Goal: Task Accomplishment & Management: Manage account settings

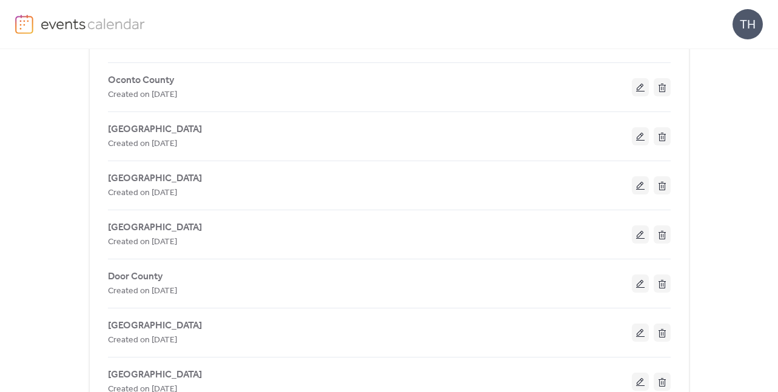
scroll to position [556, 0]
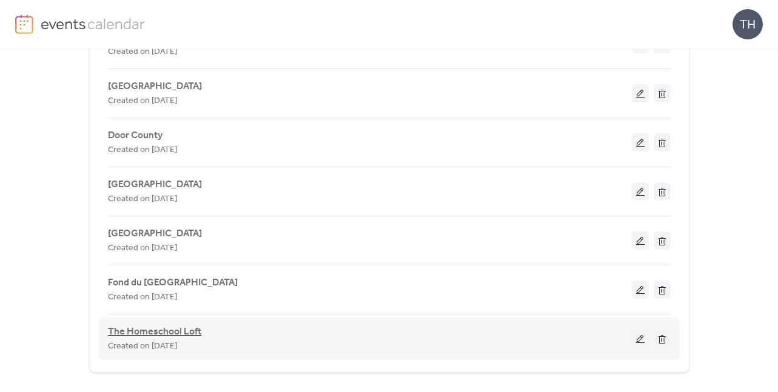
click at [184, 331] on span "The Homeschool Loft" at bounding box center [154, 332] width 93 height 15
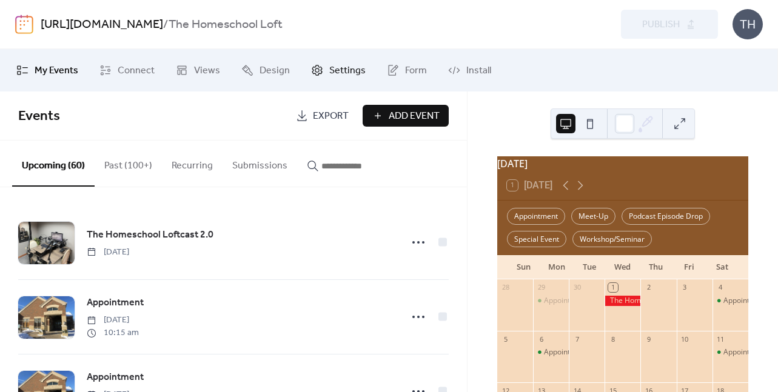
click at [329, 70] on span "Settings" at bounding box center [347, 71] width 36 height 15
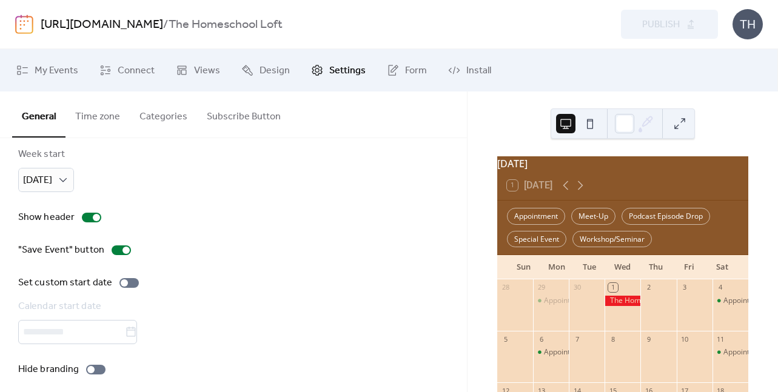
scroll to position [150, 0]
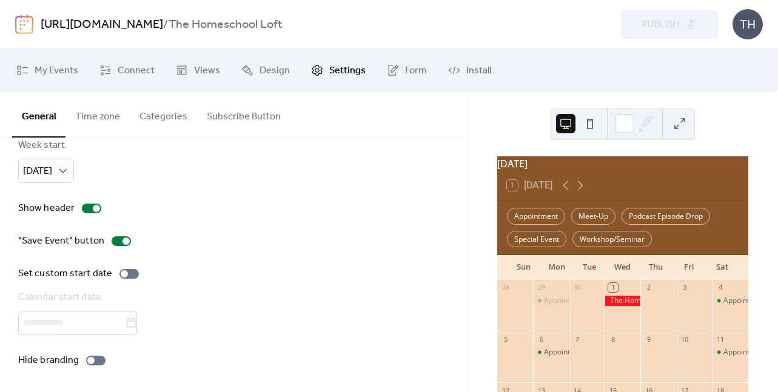
click at [99, 121] on button "Time zone" at bounding box center [98, 114] width 64 height 45
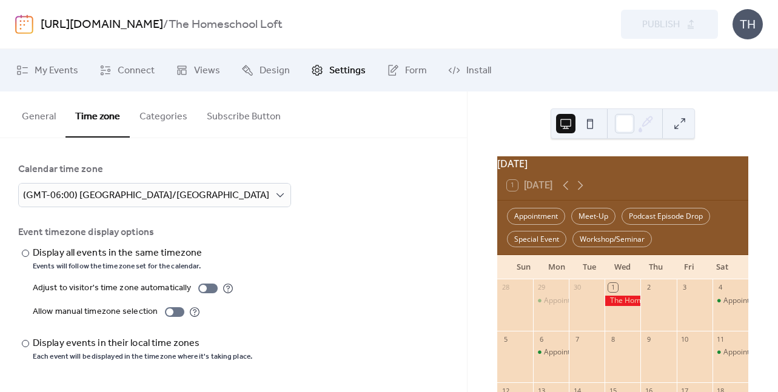
drag, startPoint x: 466, startPoint y: 201, endPoint x: 466, endPoint y: 209, distance: 8.5
click at [466, 209] on div "Calendar time zone (GMT-06:00) America/[GEOGRAPHIC_DATA] Event timezone display…" at bounding box center [233, 262] width 467 height 248
click at [166, 120] on button "Categories" at bounding box center [163, 114] width 67 height 45
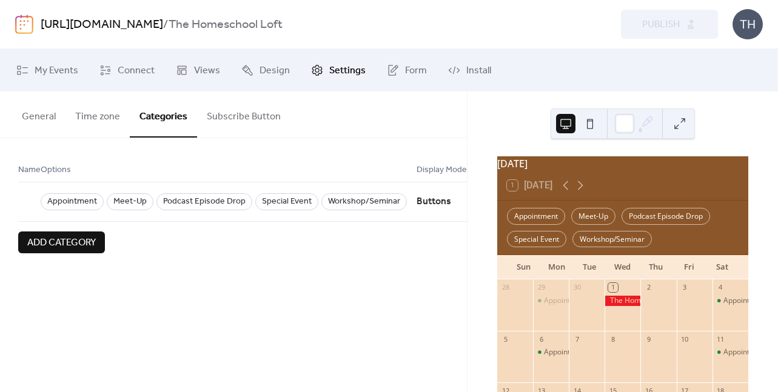
click at [228, 120] on button "Subscribe Button" at bounding box center [243, 114] width 93 height 45
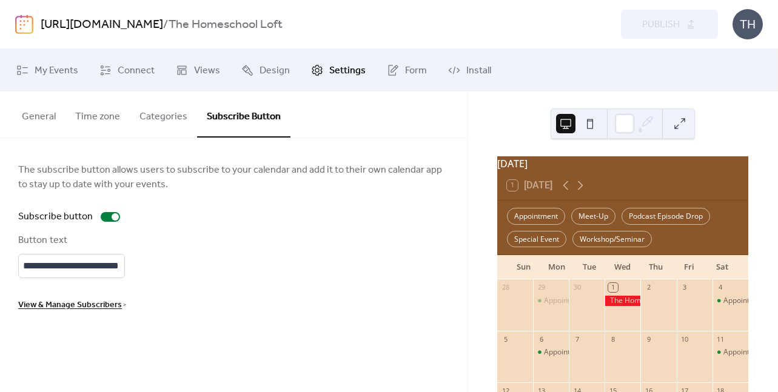
click at [41, 115] on button "General" at bounding box center [38, 114] width 53 height 45
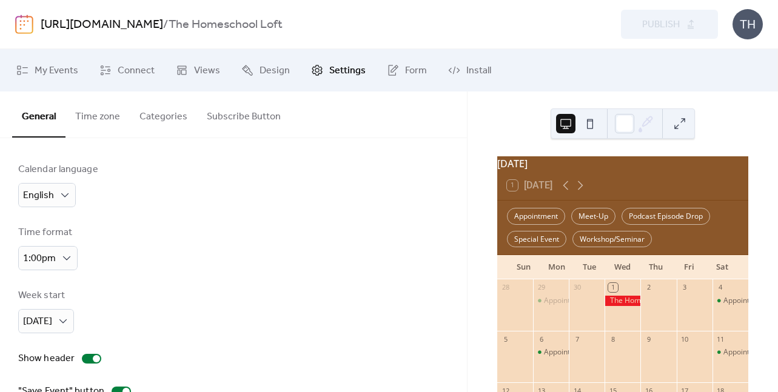
click at [101, 26] on link "[URL][DOMAIN_NAME]" at bounding box center [102, 24] width 123 height 23
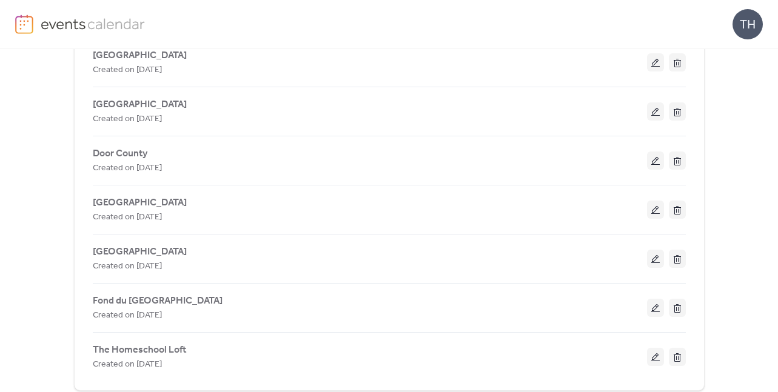
scroll to position [500, 0]
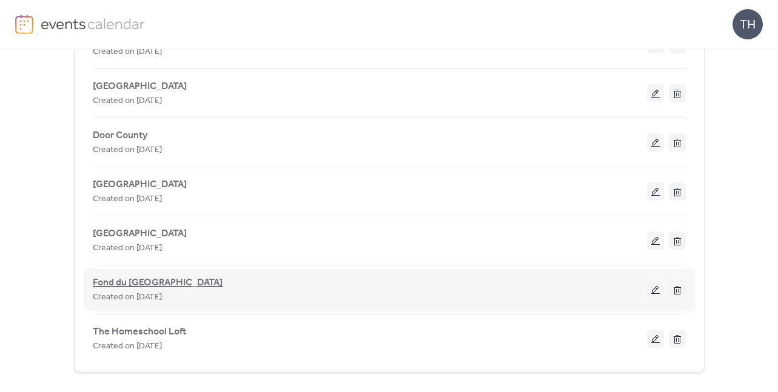
click at [122, 287] on span "Fond du [GEOGRAPHIC_DATA]" at bounding box center [158, 283] width 130 height 15
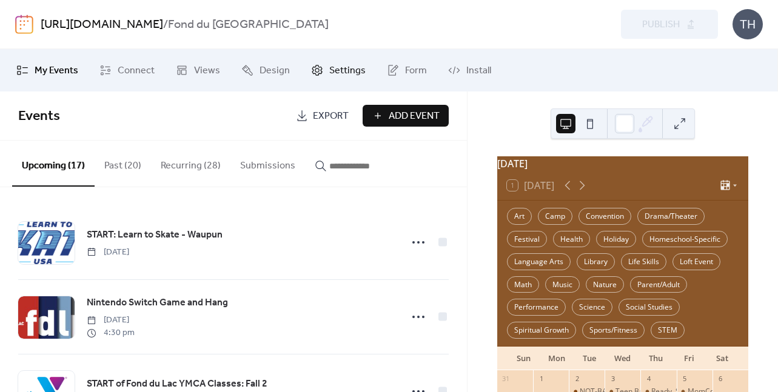
click at [332, 70] on span "Settings" at bounding box center [347, 71] width 36 height 15
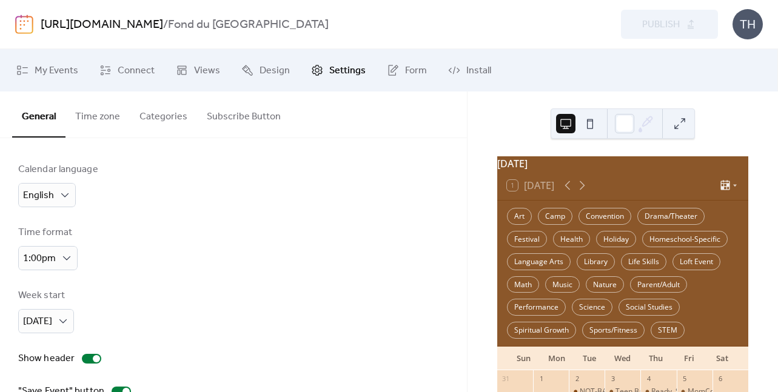
type input "********"
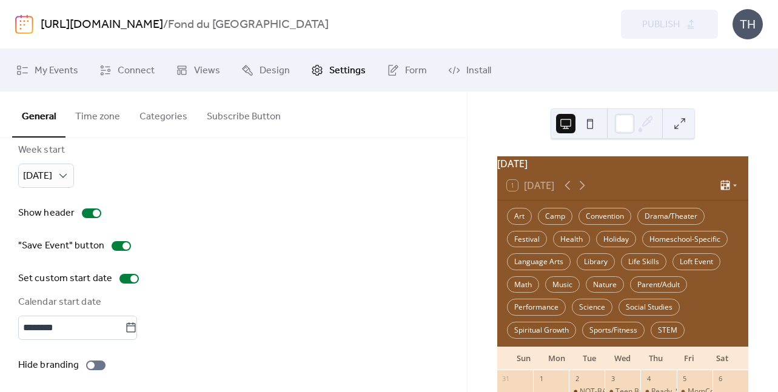
scroll to position [150, 0]
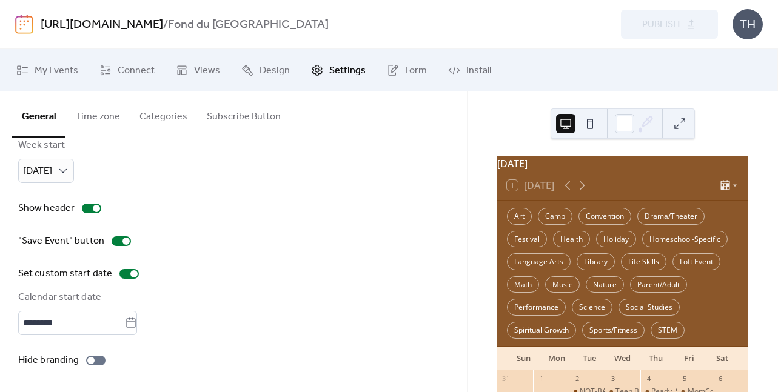
click at [163, 27] on link "[URL][DOMAIN_NAME]" at bounding box center [102, 24] width 123 height 23
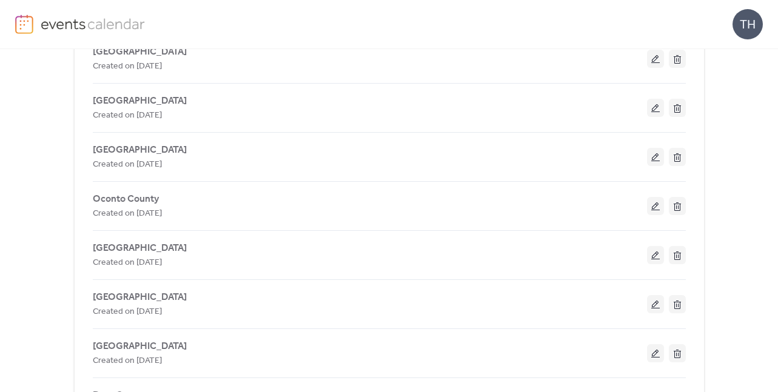
scroll to position [500, 0]
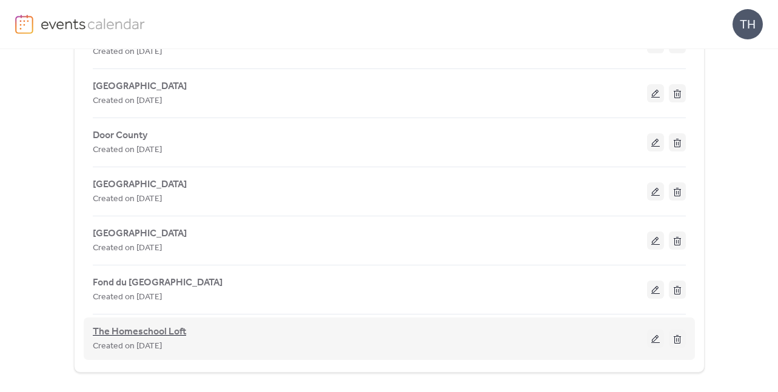
click at [141, 335] on span "The Homeschool Loft" at bounding box center [139, 332] width 93 height 15
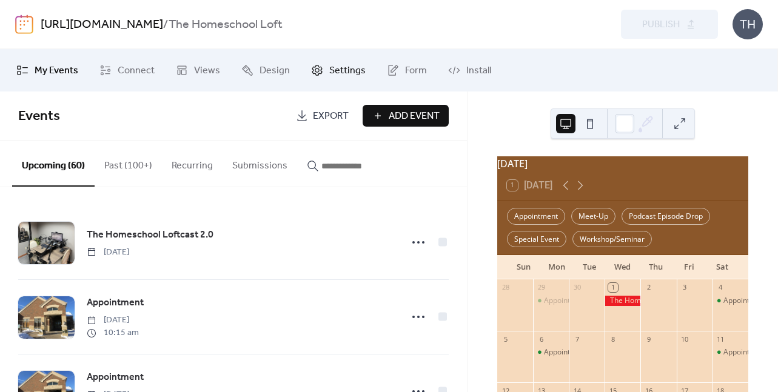
click at [322, 72] on link "Settings" at bounding box center [338, 70] width 73 height 33
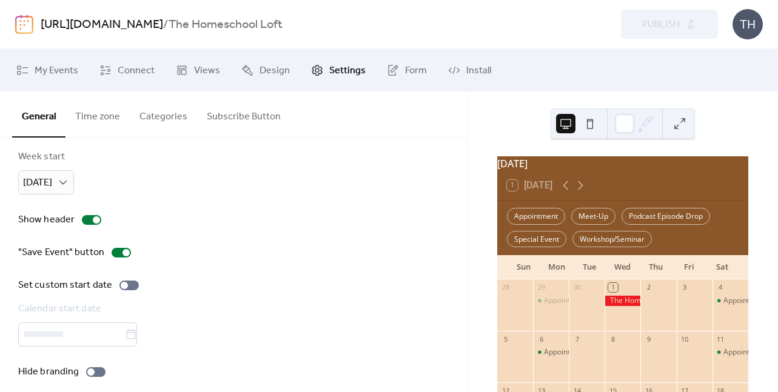
scroll to position [150, 0]
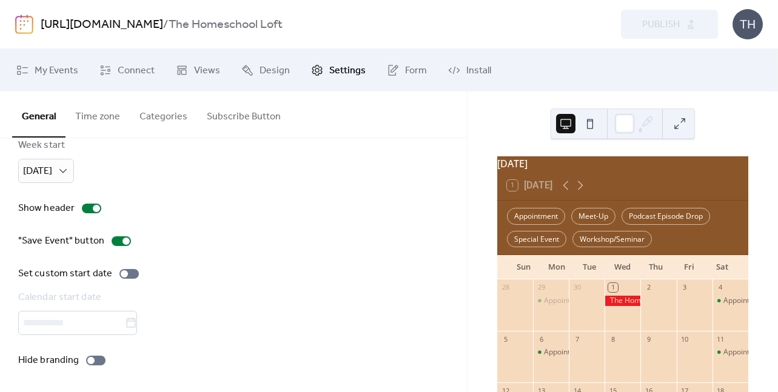
click at [141, 19] on link "[URL][DOMAIN_NAME]" at bounding box center [102, 24] width 123 height 23
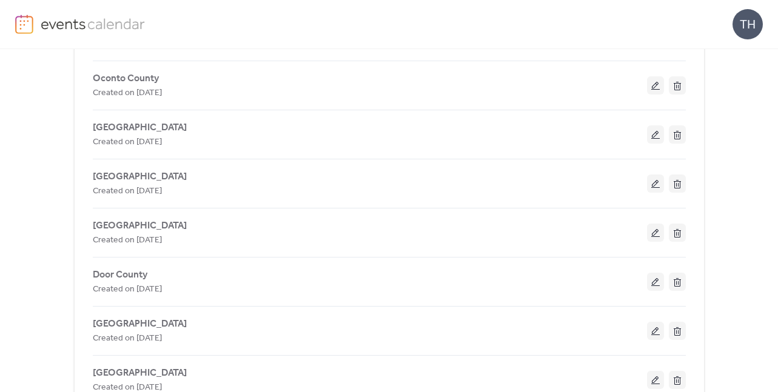
scroll to position [500, 0]
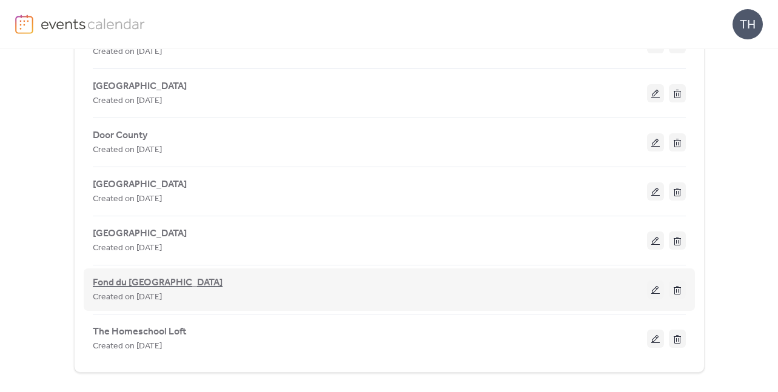
click at [149, 285] on span "Fond du [GEOGRAPHIC_DATA]" at bounding box center [158, 283] width 130 height 15
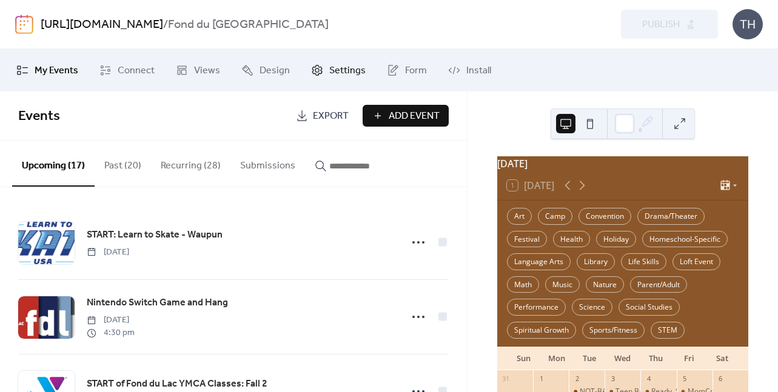
click at [329, 72] on span "Settings" at bounding box center [347, 71] width 36 height 15
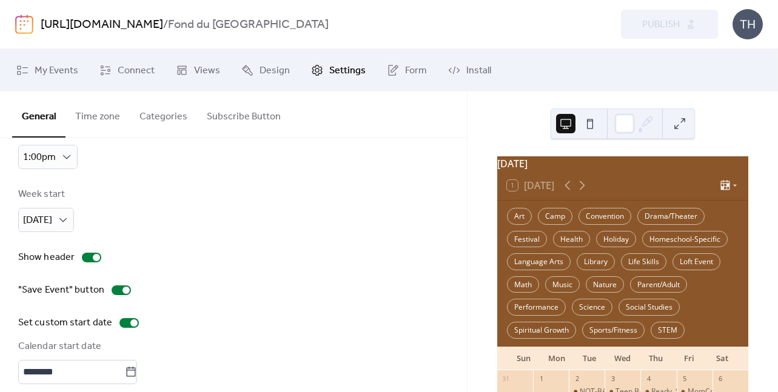
scroll to position [150, 0]
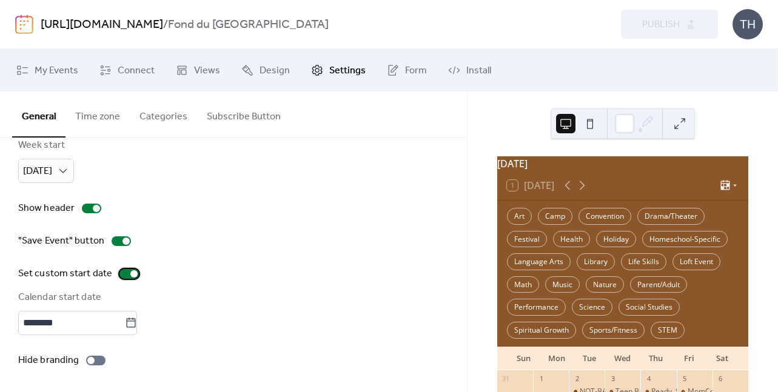
drag, startPoint x: 133, startPoint y: 275, endPoint x: 161, endPoint y: 283, distance: 29.2
click at [134, 275] on div at bounding box center [133, 274] width 7 height 7
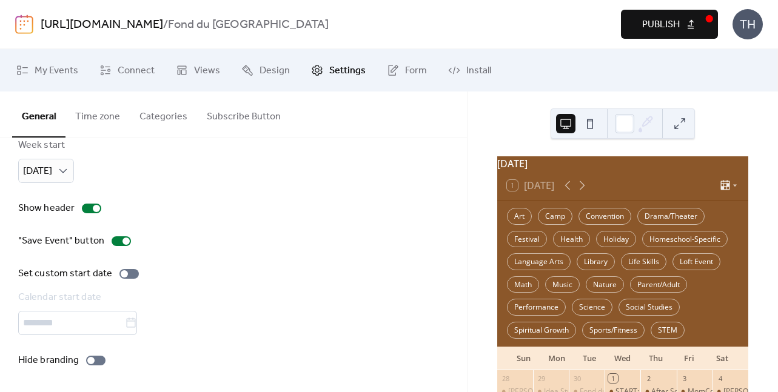
click at [645, 32] on span "Publish" at bounding box center [661, 25] width 38 height 15
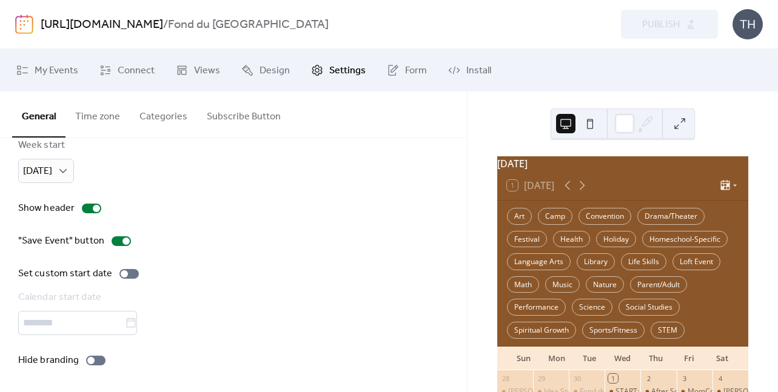
click at [163, 19] on link "[URL][DOMAIN_NAME]" at bounding box center [102, 24] width 123 height 23
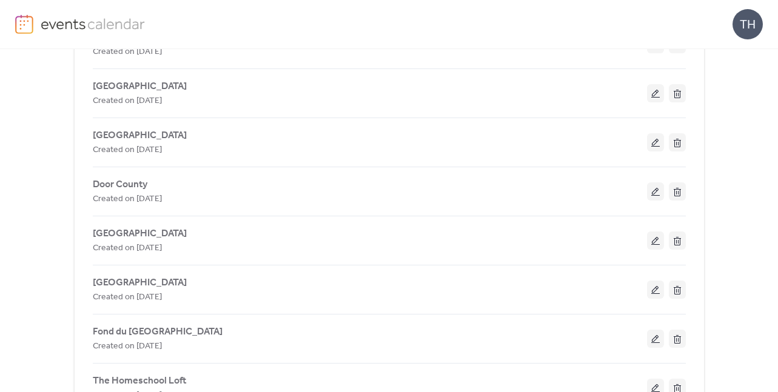
scroll to position [500, 0]
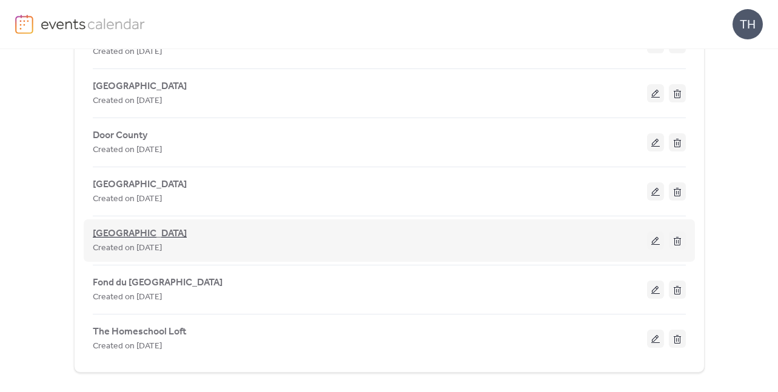
click at [149, 237] on span "[GEOGRAPHIC_DATA]" at bounding box center [140, 234] width 94 height 15
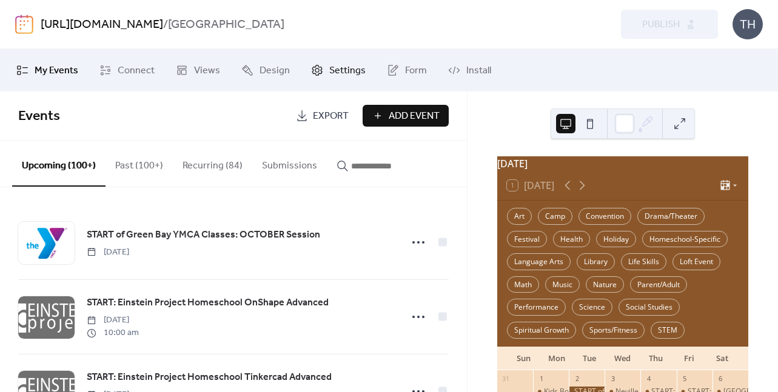
click at [325, 68] on link "Settings" at bounding box center [338, 70] width 73 height 33
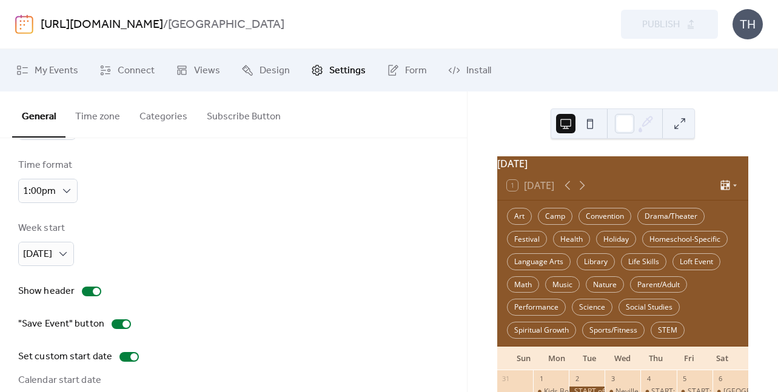
scroll to position [150, 0]
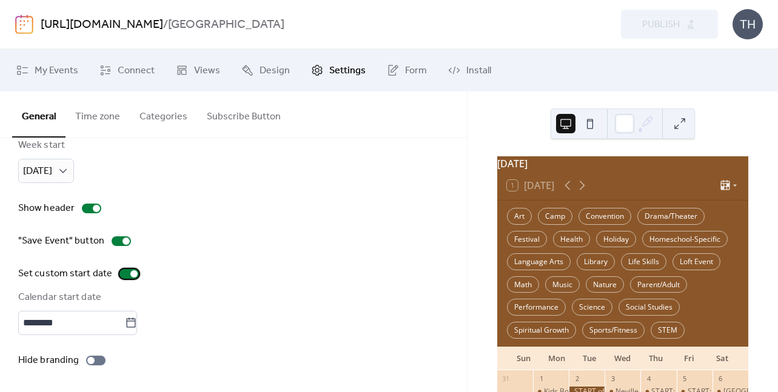
click at [133, 278] on div at bounding box center [129, 274] width 19 height 10
click at [132, 275] on div at bounding box center [129, 274] width 19 height 10
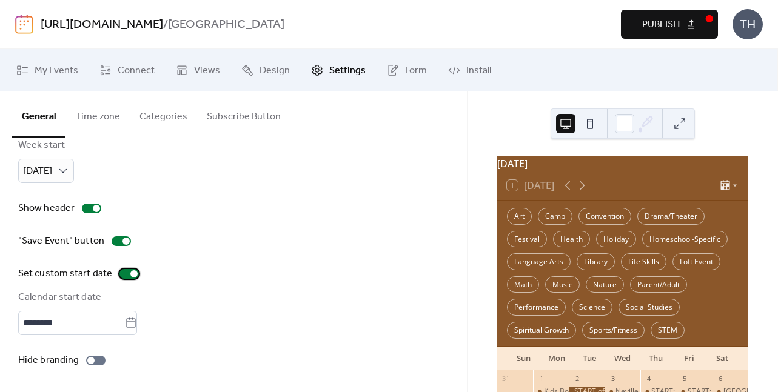
click at [135, 274] on div at bounding box center [133, 274] width 7 height 7
click at [662, 32] on span "Publish" at bounding box center [661, 25] width 38 height 15
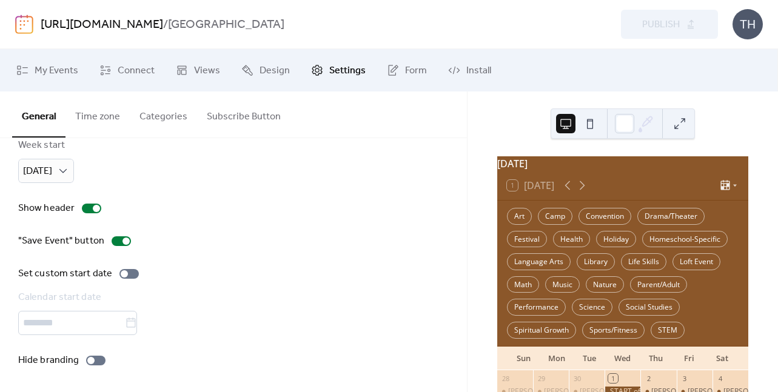
click at [154, 27] on link "[URL][DOMAIN_NAME]" at bounding box center [102, 24] width 123 height 23
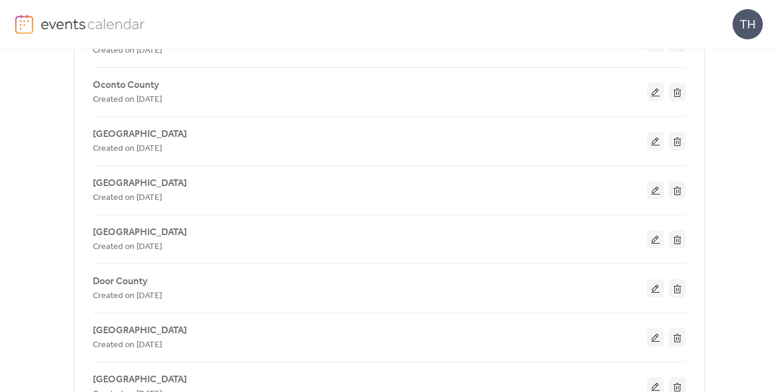
scroll to position [500, 0]
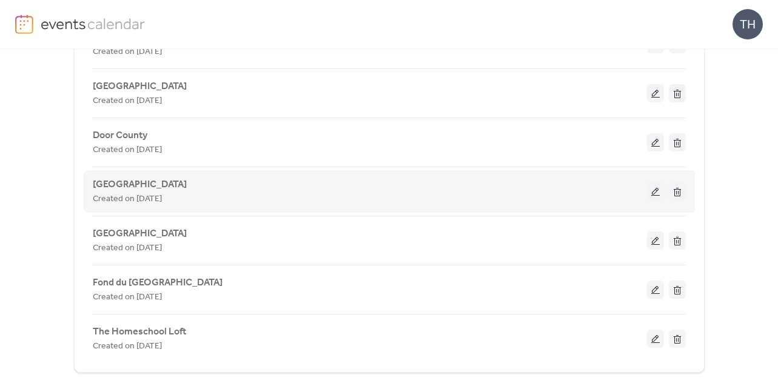
click at [138, 192] on span "Created on [DATE]" at bounding box center [127, 199] width 69 height 15
click at [137, 189] on span "[GEOGRAPHIC_DATA]" at bounding box center [140, 185] width 94 height 15
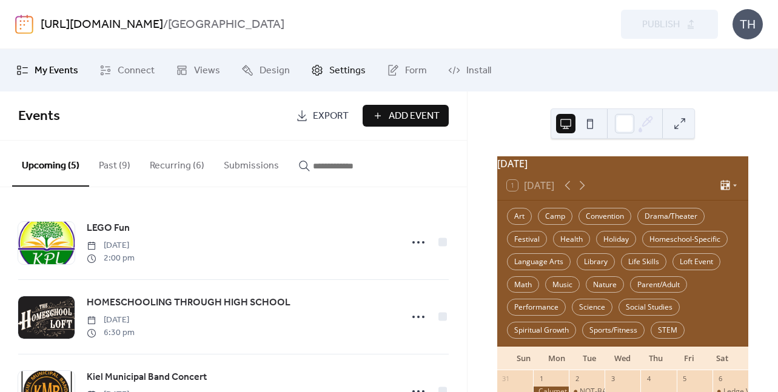
click at [335, 75] on span "Settings" at bounding box center [347, 71] width 36 height 15
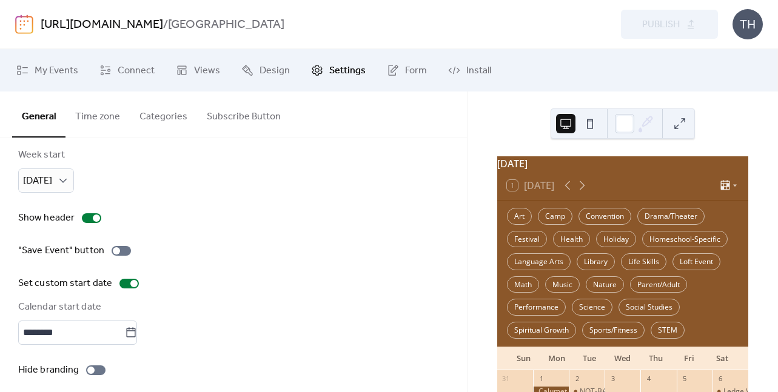
scroll to position [150, 0]
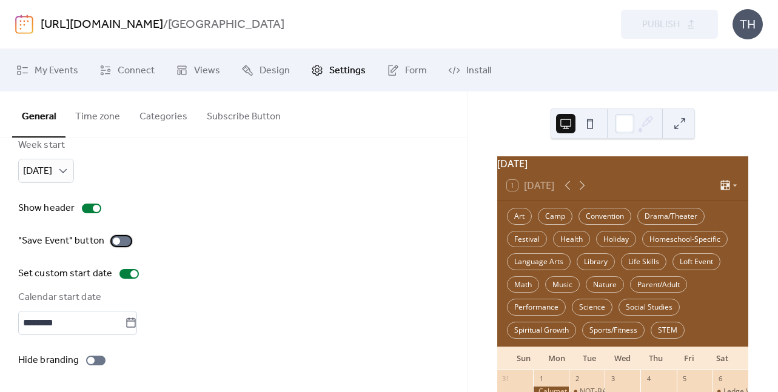
click at [116, 242] on div at bounding box center [116, 241] width 7 height 7
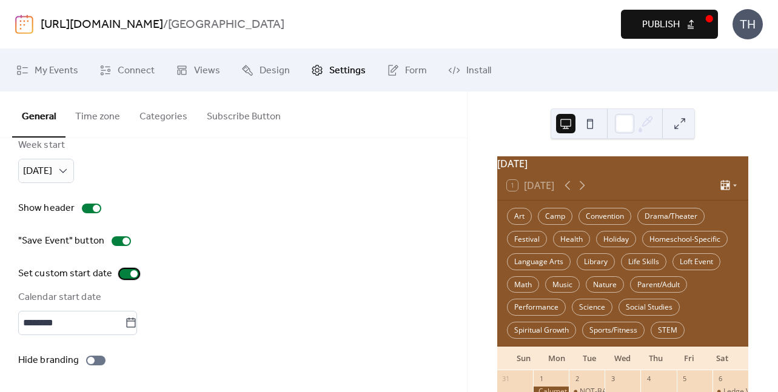
click at [133, 272] on div at bounding box center [133, 274] width 7 height 7
click at [641, 20] on button "Publish" at bounding box center [669, 24] width 97 height 29
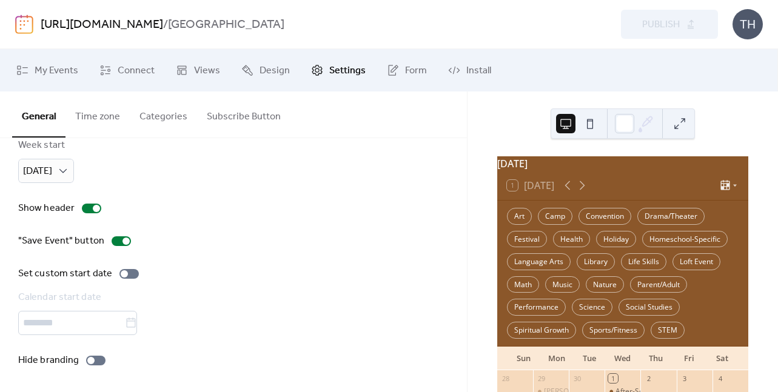
click at [104, 23] on link "[URL][DOMAIN_NAME]" at bounding box center [102, 24] width 123 height 23
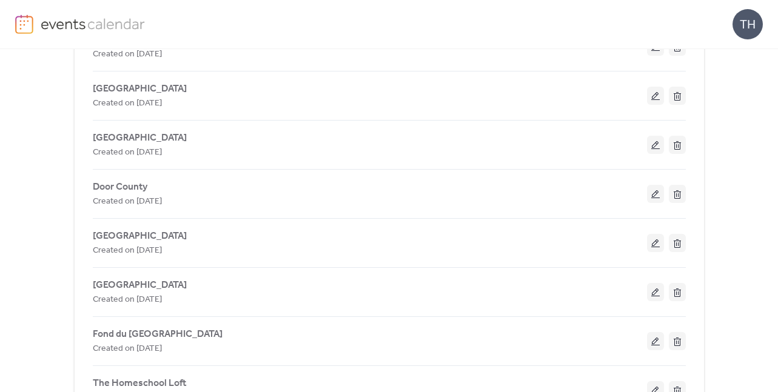
scroll to position [500, 0]
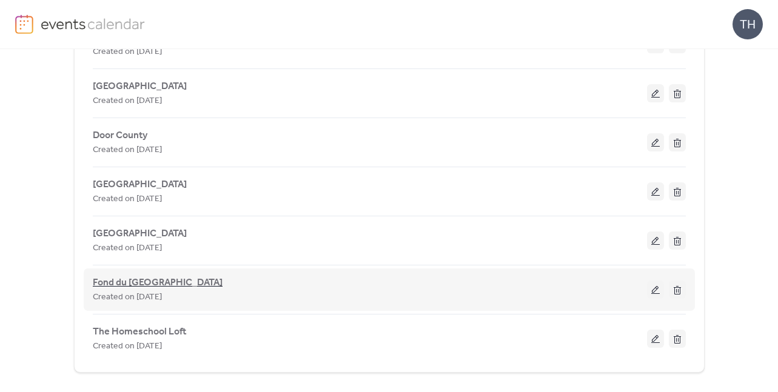
click at [139, 281] on span "Fond du [GEOGRAPHIC_DATA]" at bounding box center [158, 283] width 130 height 15
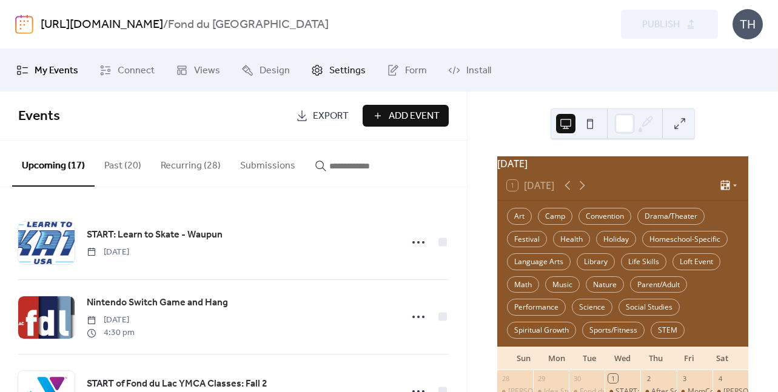
click at [324, 77] on link "Settings" at bounding box center [338, 70] width 73 height 33
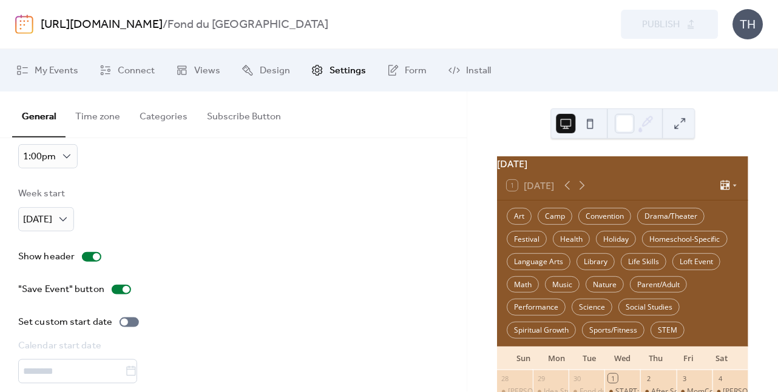
scroll to position [112, 0]
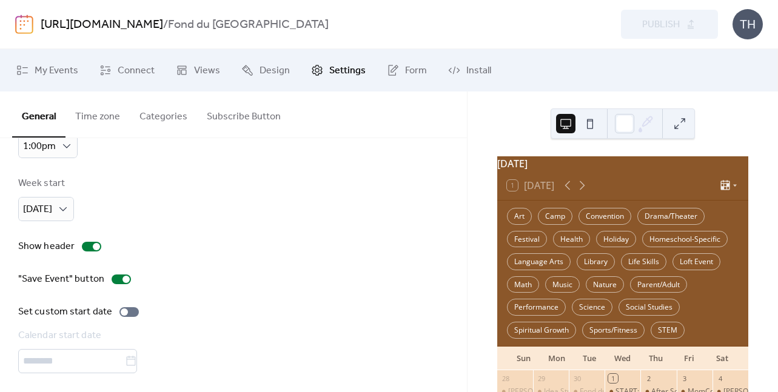
click at [94, 30] on link "[URL][DOMAIN_NAME]" at bounding box center [102, 24] width 123 height 23
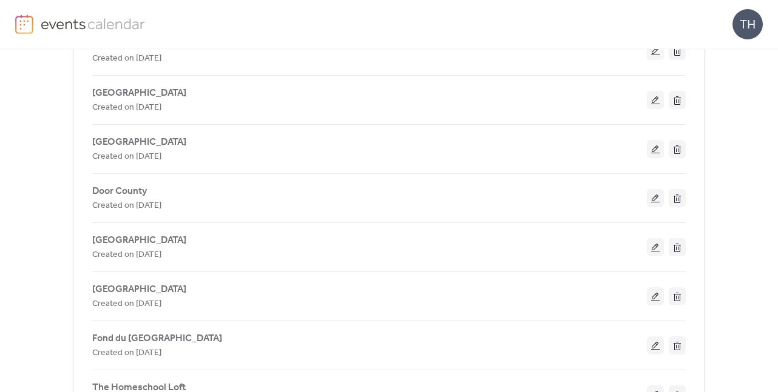
scroll to position [500, 0]
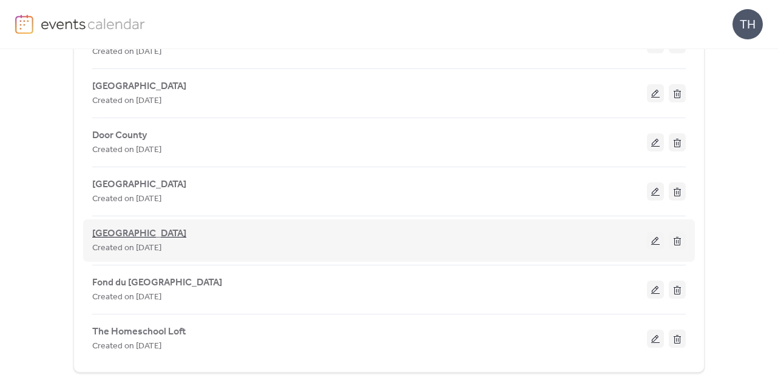
click at [124, 232] on span "[GEOGRAPHIC_DATA]" at bounding box center [139, 234] width 94 height 15
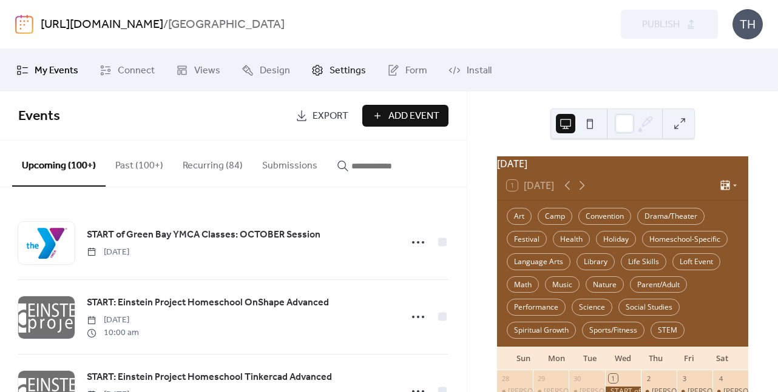
click at [339, 67] on span "Settings" at bounding box center [347, 71] width 36 height 15
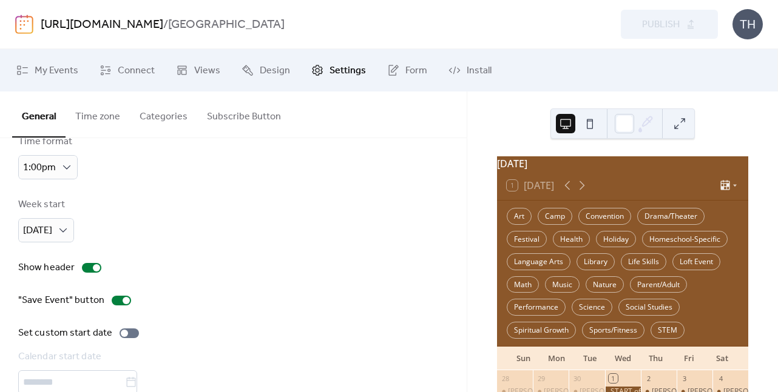
scroll to position [93, 0]
click at [112, 31] on link "[URL][DOMAIN_NAME]" at bounding box center [102, 24] width 123 height 23
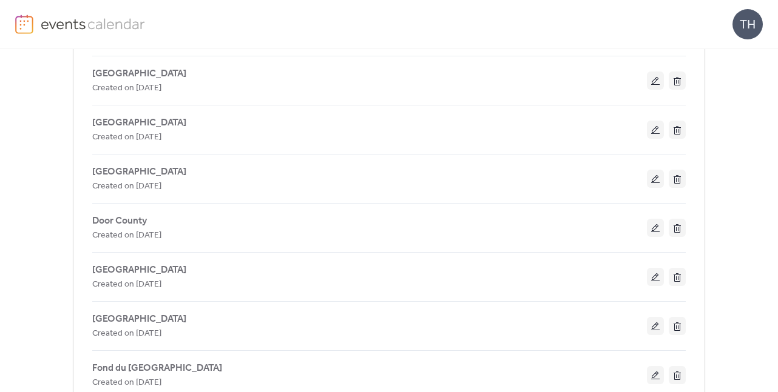
scroll to position [500, 0]
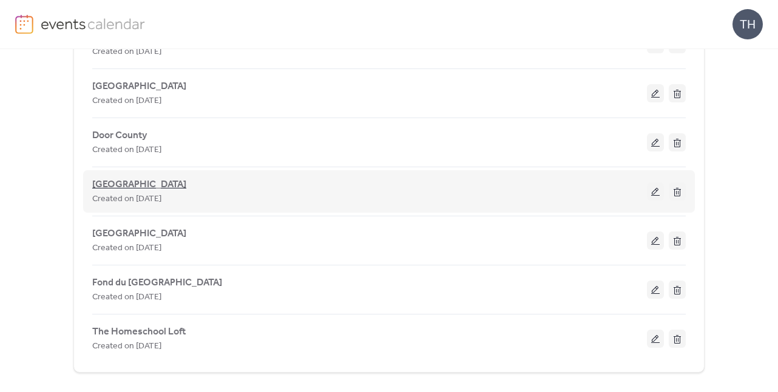
click at [142, 186] on span "[GEOGRAPHIC_DATA]" at bounding box center [139, 185] width 94 height 15
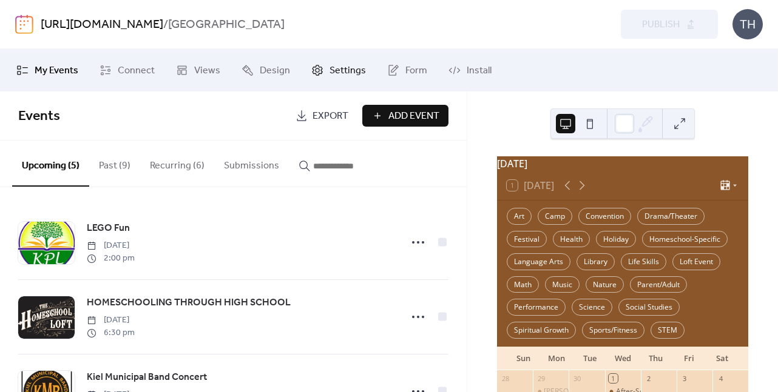
click at [335, 78] on span "Settings" at bounding box center [347, 71] width 36 height 15
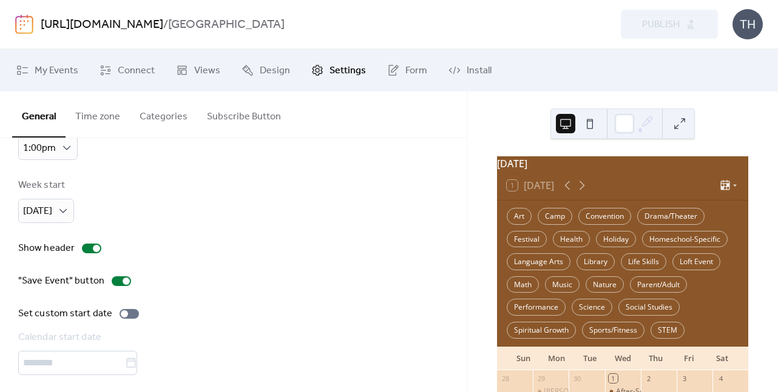
scroll to position [114, 0]
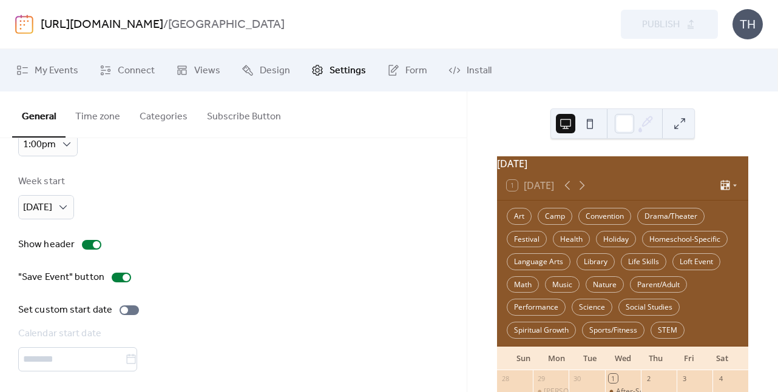
click at [146, 26] on link "[URL][DOMAIN_NAME]" at bounding box center [102, 24] width 123 height 23
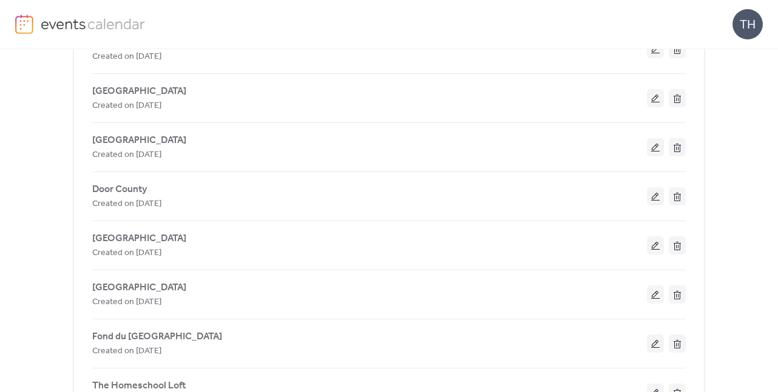
scroll to position [457, 0]
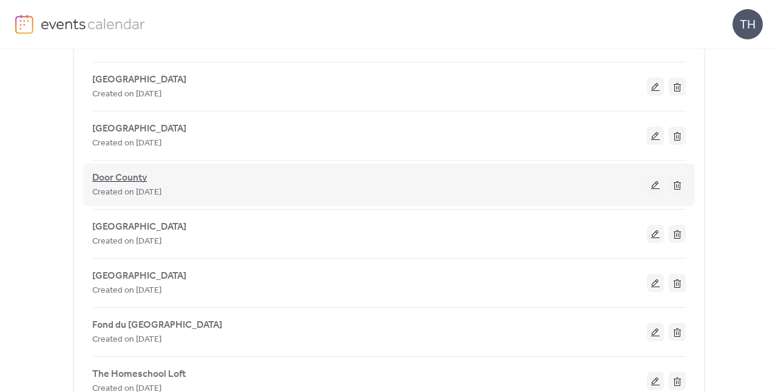
click at [121, 178] on span "Door County" at bounding box center [119, 178] width 55 height 15
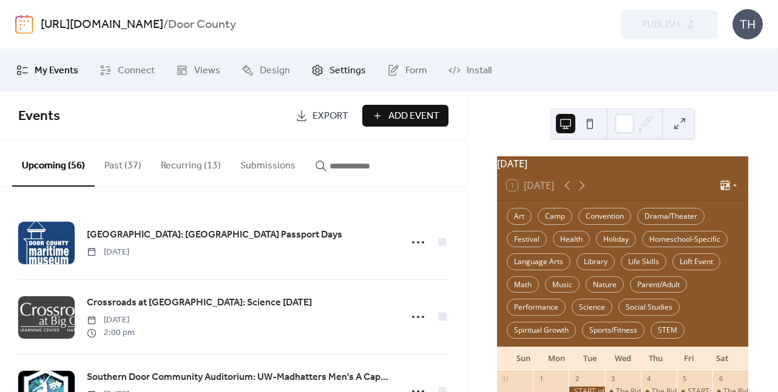
click at [336, 76] on span "Settings" at bounding box center [347, 71] width 36 height 15
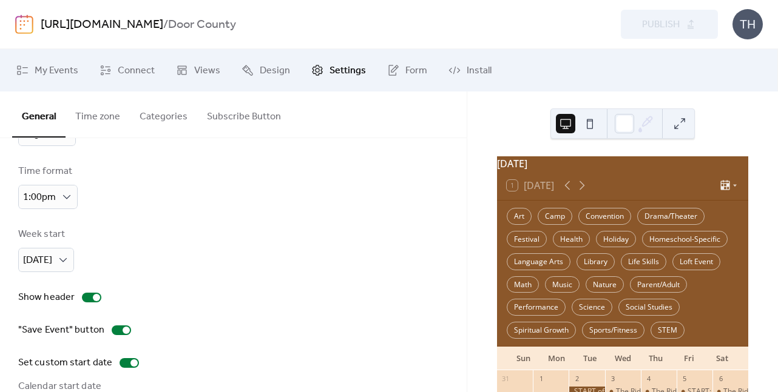
scroll to position [150, 0]
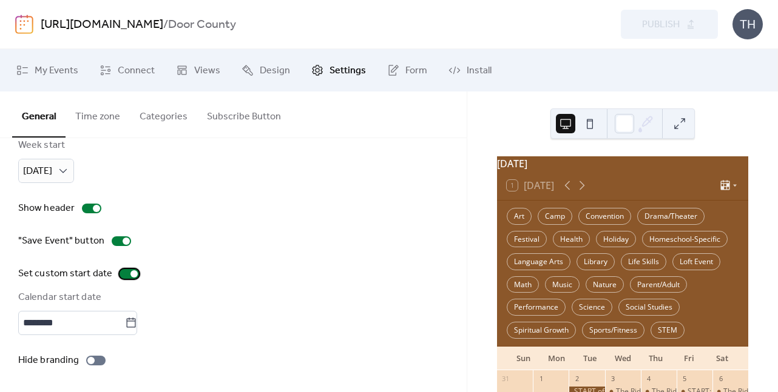
click at [130, 271] on div at bounding box center [133, 274] width 7 height 7
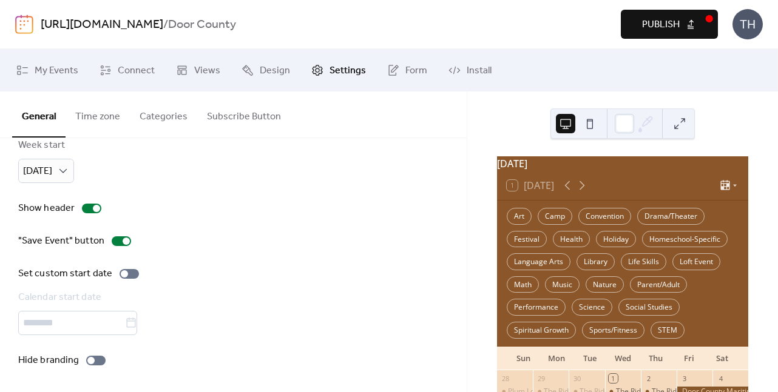
click at [636, 22] on button "Publish" at bounding box center [669, 24] width 97 height 29
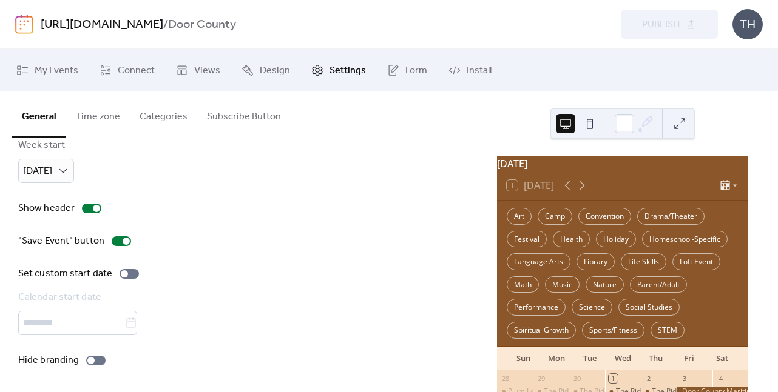
click at [132, 22] on link "[URL][DOMAIN_NAME]" at bounding box center [102, 24] width 123 height 23
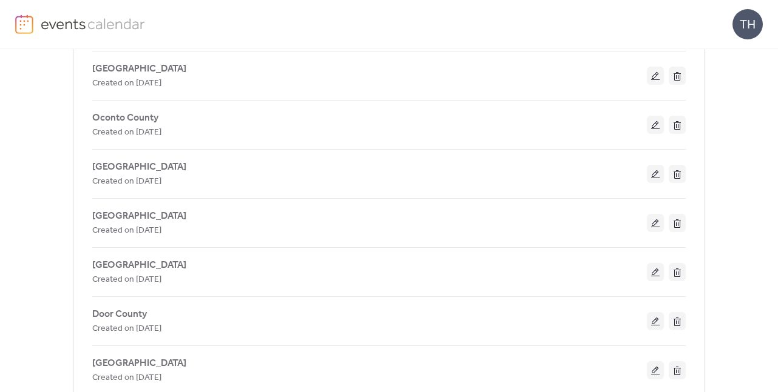
scroll to position [326, 0]
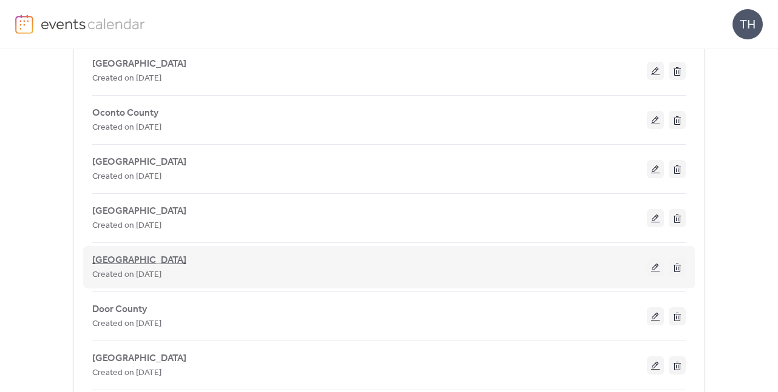
click at [152, 256] on span "[GEOGRAPHIC_DATA]" at bounding box center [139, 261] width 94 height 15
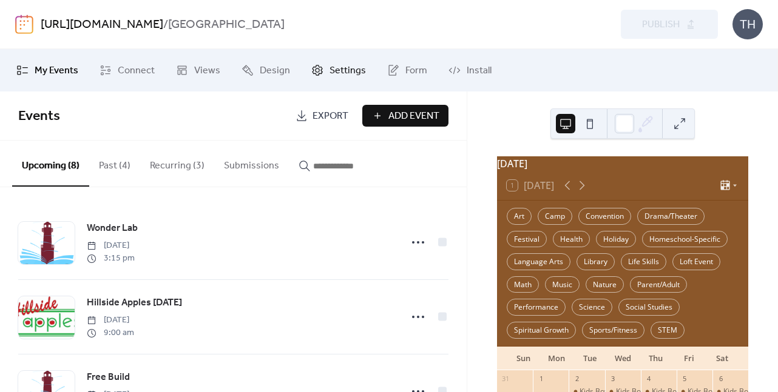
click at [334, 67] on span "Settings" at bounding box center [347, 71] width 36 height 15
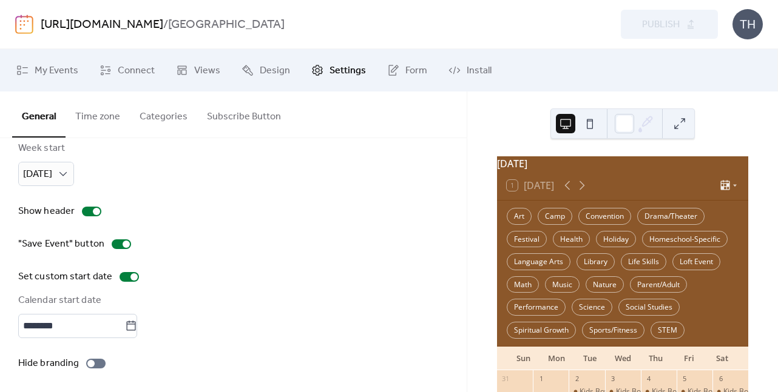
scroll to position [150, 0]
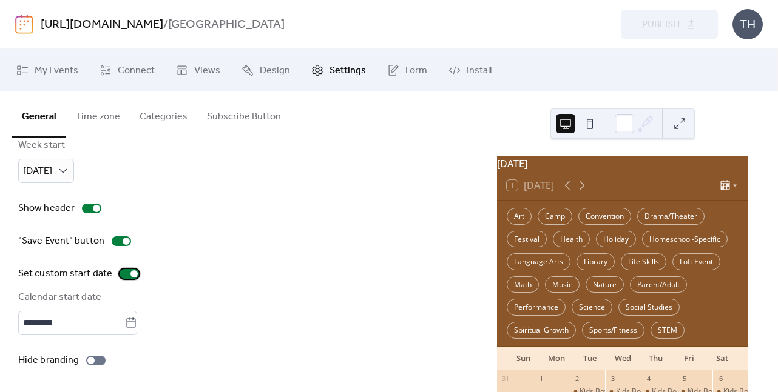
click at [131, 274] on div at bounding box center [133, 274] width 7 height 7
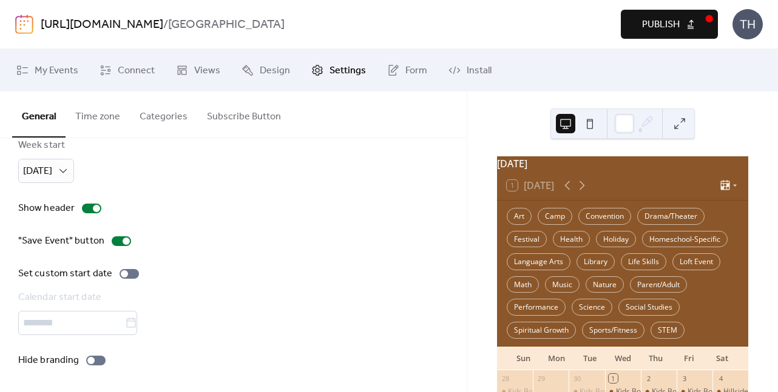
click at [650, 30] on span "Publish" at bounding box center [661, 25] width 38 height 15
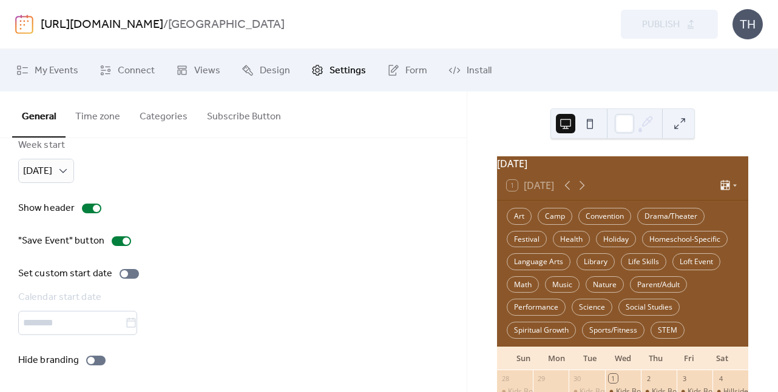
click at [141, 25] on link "[URL][DOMAIN_NAME]" at bounding box center [102, 24] width 123 height 23
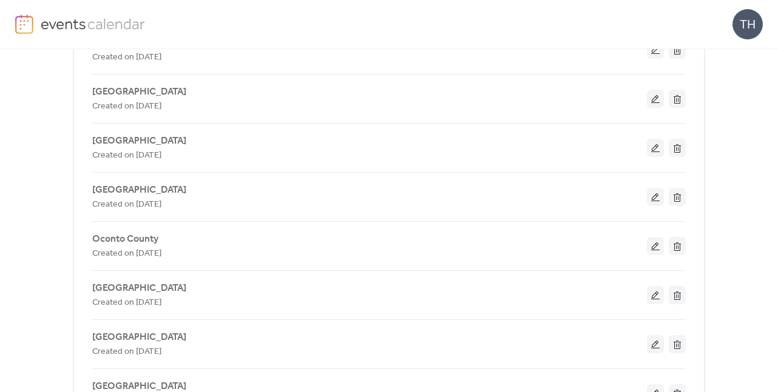
scroll to position [202, 0]
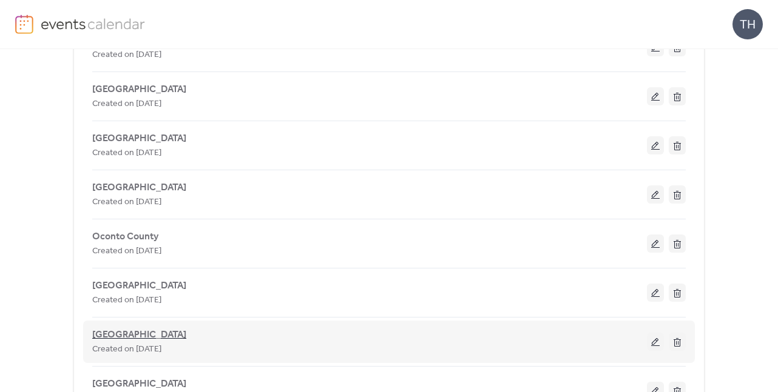
click at [131, 334] on span "[GEOGRAPHIC_DATA]" at bounding box center [139, 335] width 94 height 15
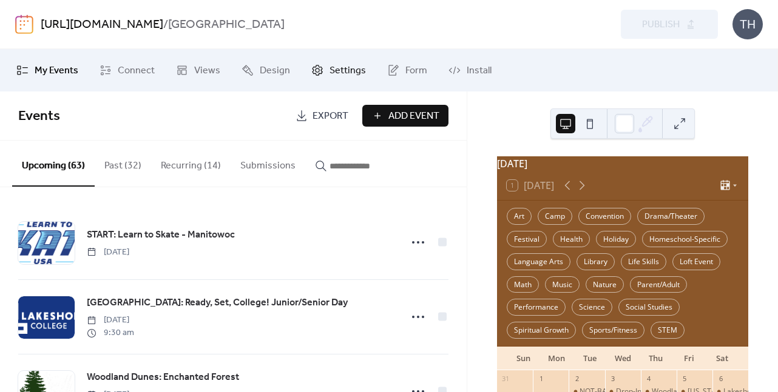
click at [346, 57] on link "Settings" at bounding box center [338, 70] width 73 height 33
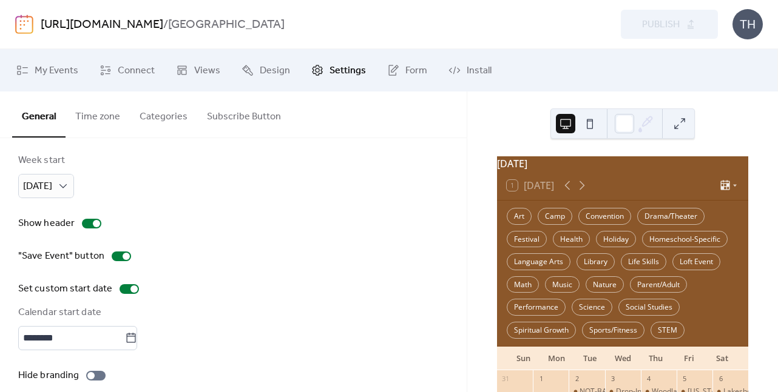
scroll to position [150, 0]
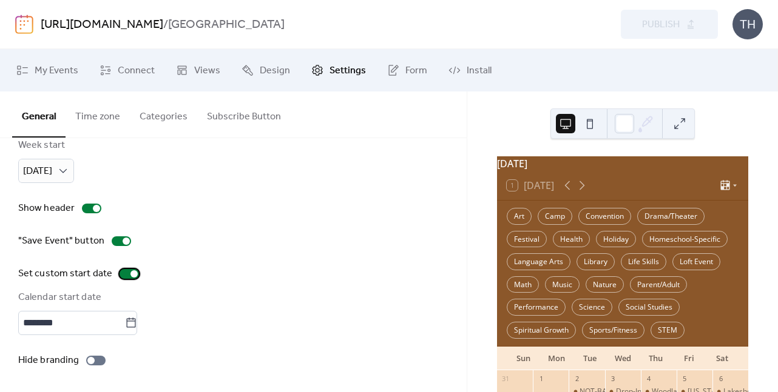
click at [131, 275] on div at bounding box center [133, 274] width 7 height 7
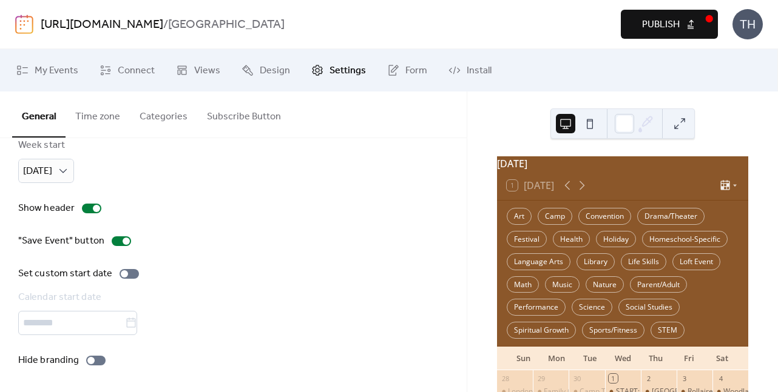
click at [635, 12] on button "Publish" at bounding box center [669, 24] width 97 height 29
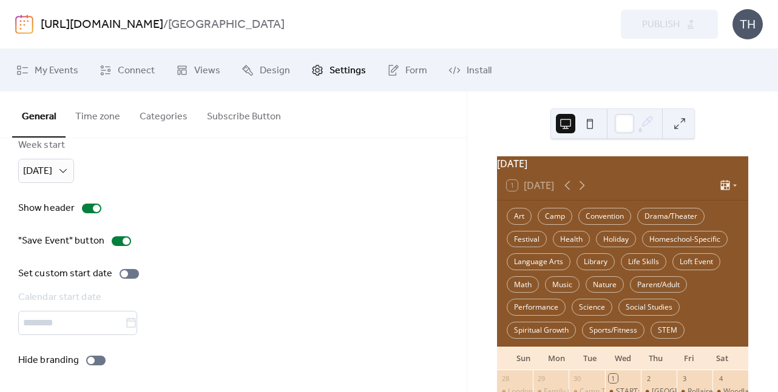
click at [141, 25] on link "[URL][DOMAIN_NAME]" at bounding box center [102, 24] width 123 height 23
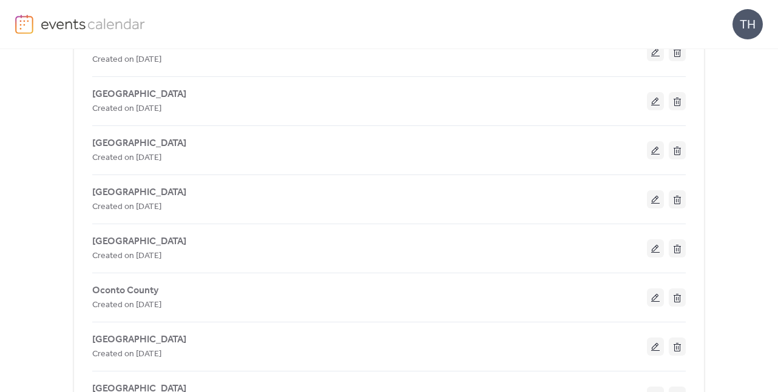
scroll to position [167, 0]
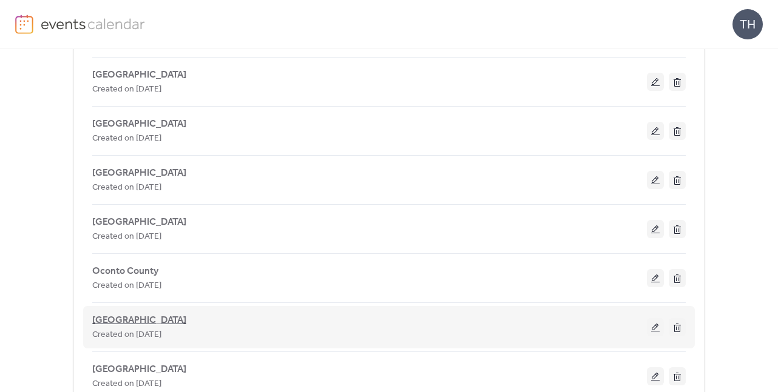
click at [124, 318] on span "[GEOGRAPHIC_DATA]" at bounding box center [139, 321] width 94 height 15
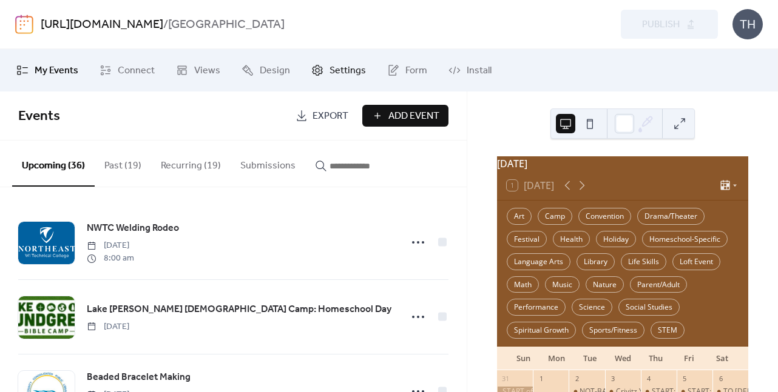
click at [348, 65] on span "Settings" at bounding box center [347, 71] width 36 height 15
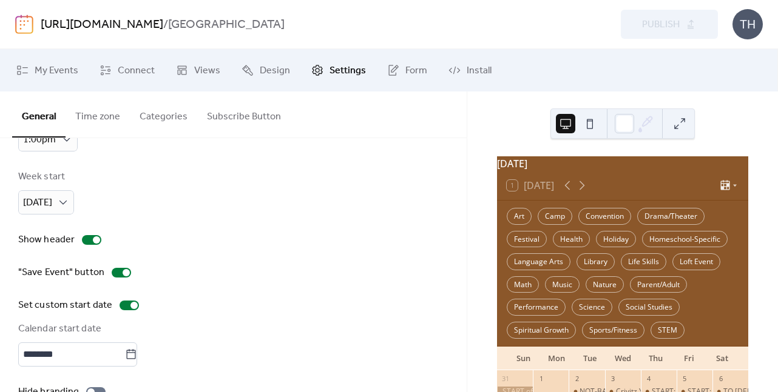
scroll to position [123, 0]
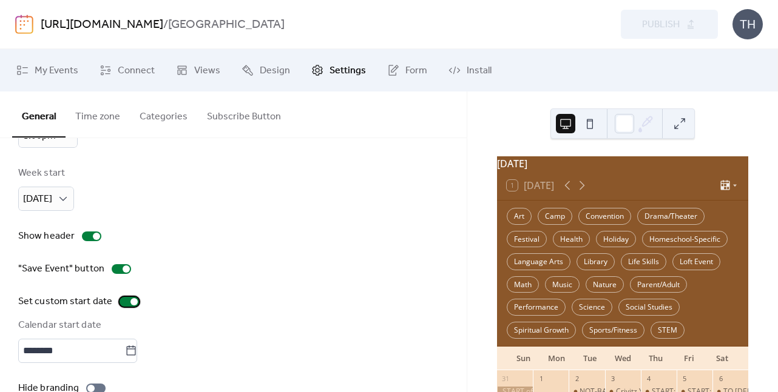
click at [133, 303] on div at bounding box center [133, 301] width 7 height 7
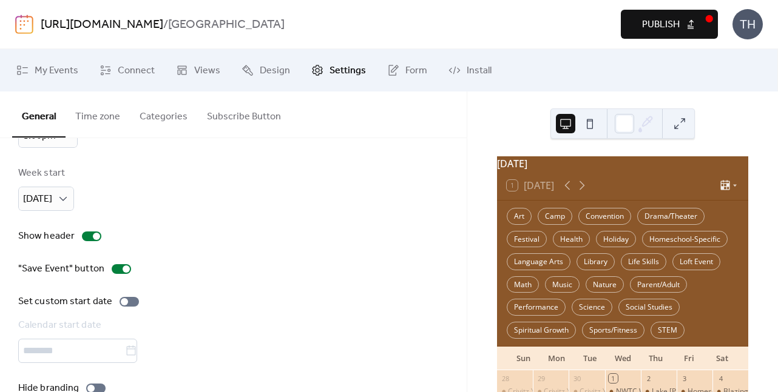
click at [619, 28] on div "Preview Publish" at bounding box center [586, 24] width 261 height 29
click at [630, 26] on button "Publish" at bounding box center [669, 24] width 97 height 29
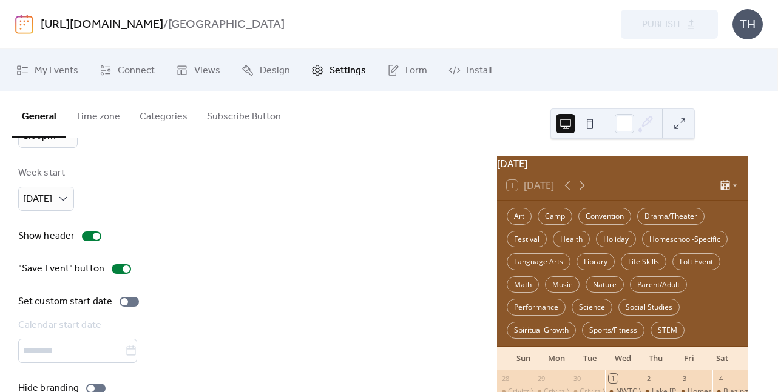
click at [114, 19] on link "[URL][DOMAIN_NAME]" at bounding box center [102, 24] width 123 height 23
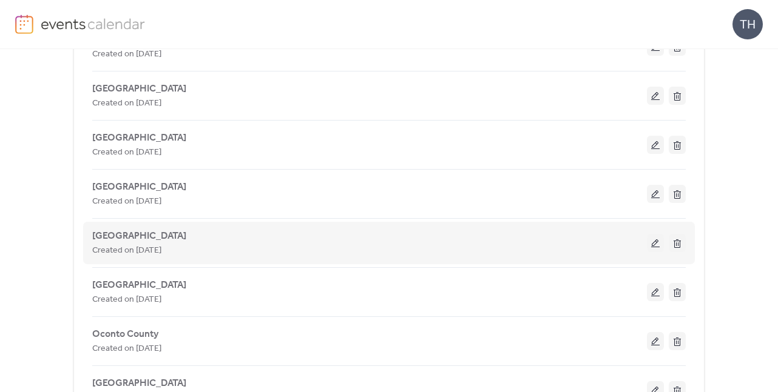
scroll to position [106, 0]
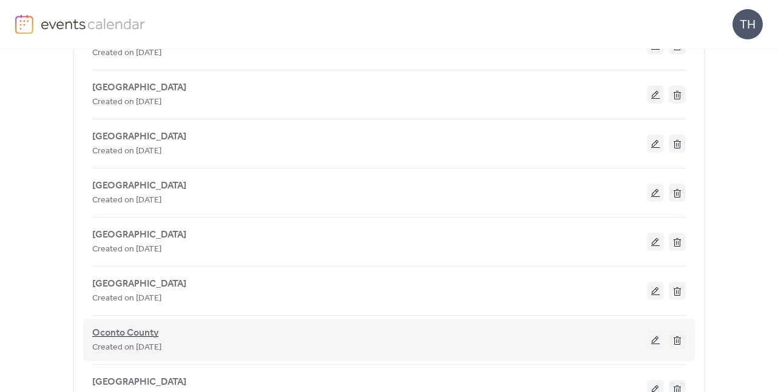
click at [137, 334] on span "Oconto County" at bounding box center [125, 333] width 66 height 15
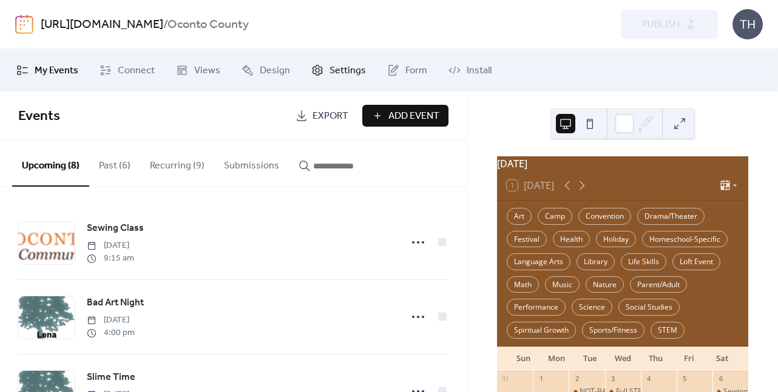
click at [339, 68] on span "Settings" at bounding box center [347, 71] width 36 height 15
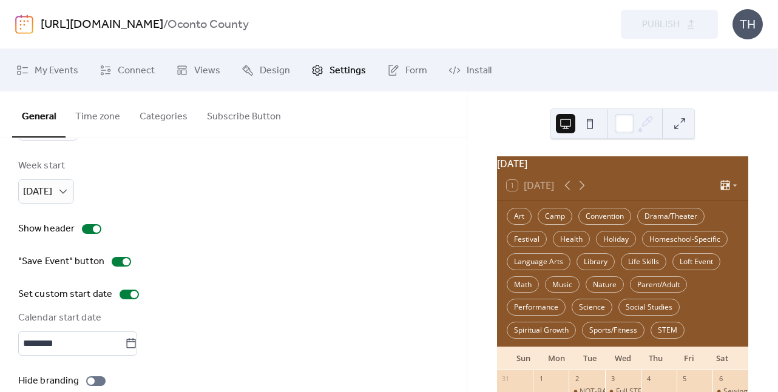
scroll to position [150, 0]
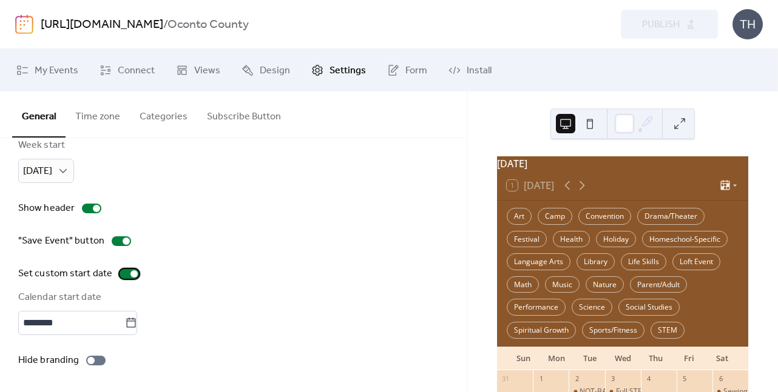
click at [135, 277] on div at bounding box center [129, 274] width 19 height 10
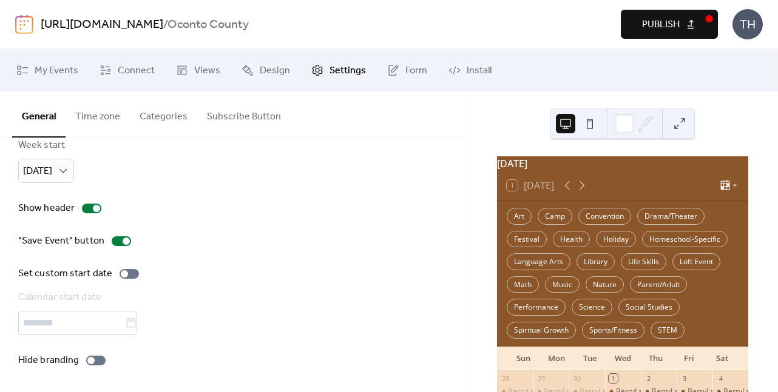
click at [642, 24] on span "Publish" at bounding box center [661, 25] width 38 height 15
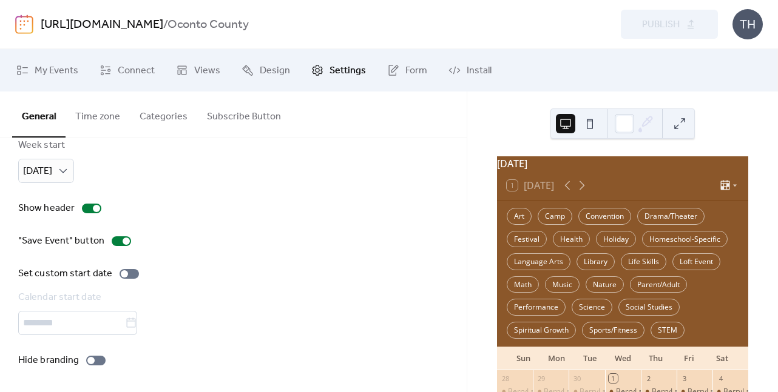
click at [134, 25] on link "[URL][DOMAIN_NAME]" at bounding box center [102, 24] width 123 height 23
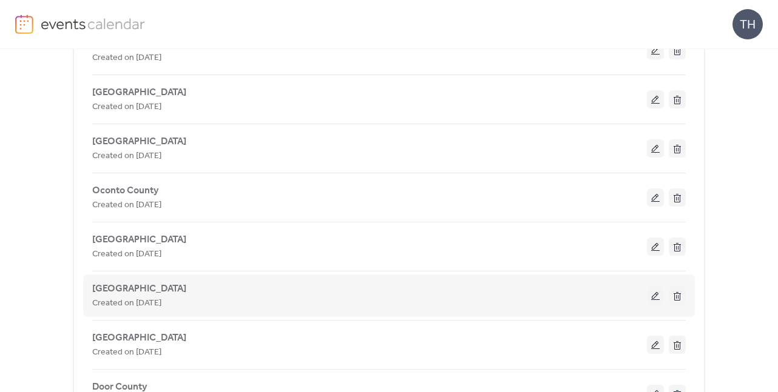
scroll to position [249, 0]
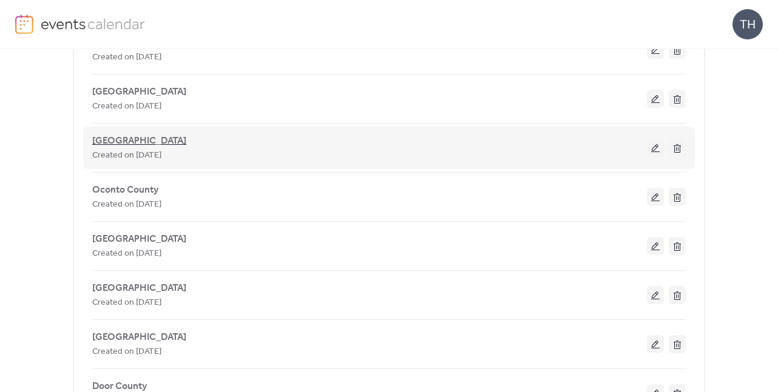
click at [135, 143] on span "[GEOGRAPHIC_DATA]" at bounding box center [139, 141] width 94 height 15
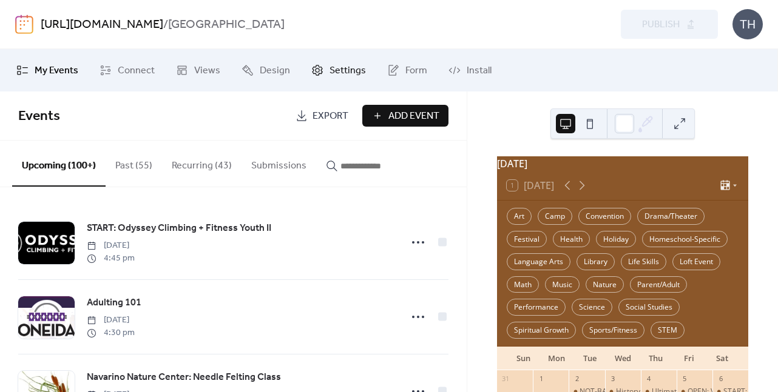
click at [338, 73] on span "Settings" at bounding box center [347, 71] width 36 height 15
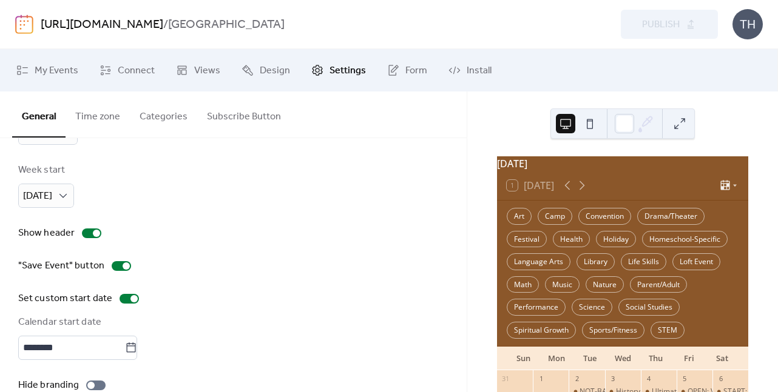
scroll to position [138, 0]
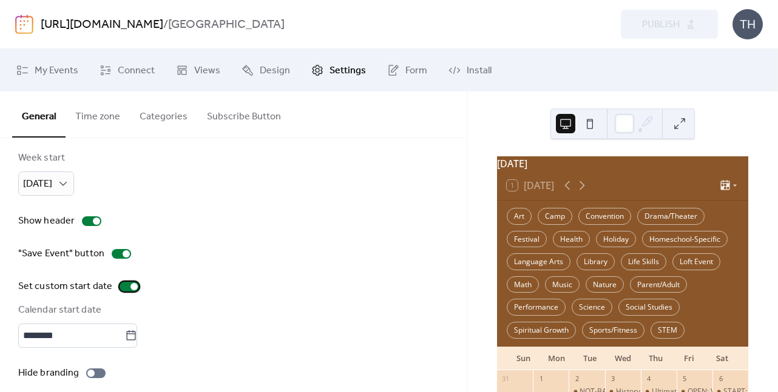
click at [130, 287] on div at bounding box center [133, 286] width 7 height 7
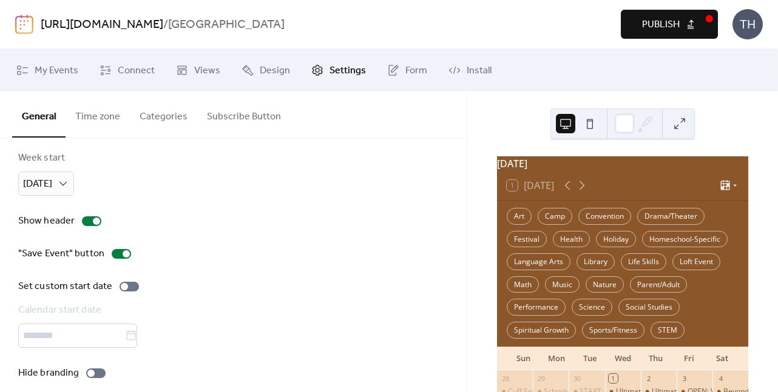
click at [644, 35] on button "Publish" at bounding box center [669, 24] width 97 height 29
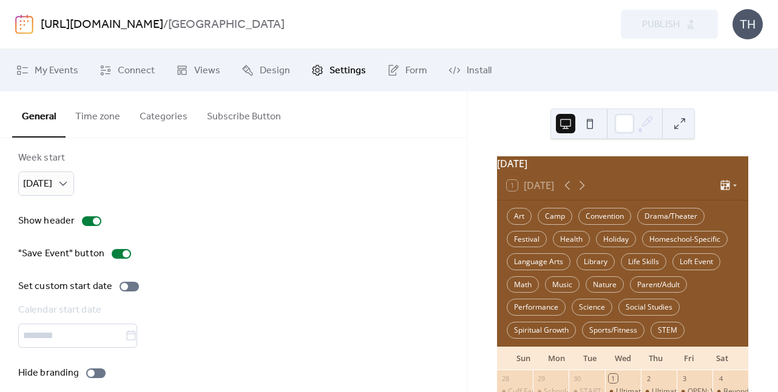
click at [135, 32] on link "[URL][DOMAIN_NAME]" at bounding box center [102, 24] width 123 height 23
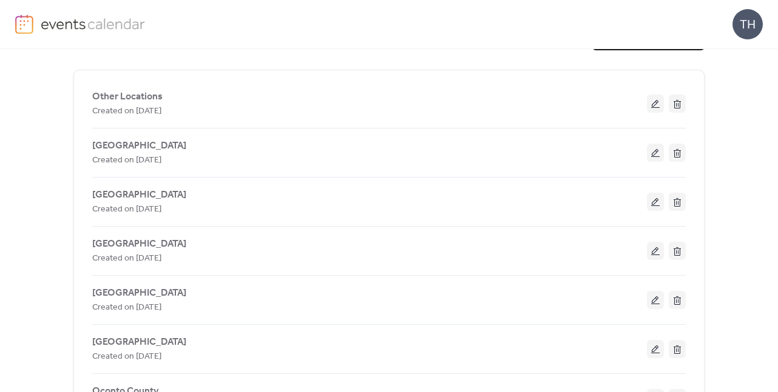
scroll to position [50, 0]
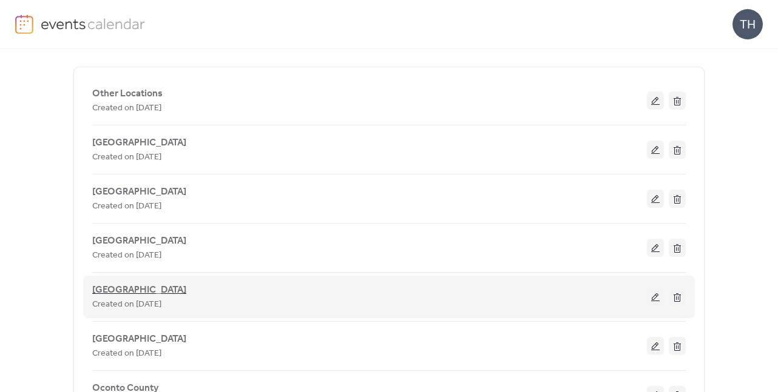
click at [136, 283] on span "[GEOGRAPHIC_DATA]" at bounding box center [139, 290] width 94 height 15
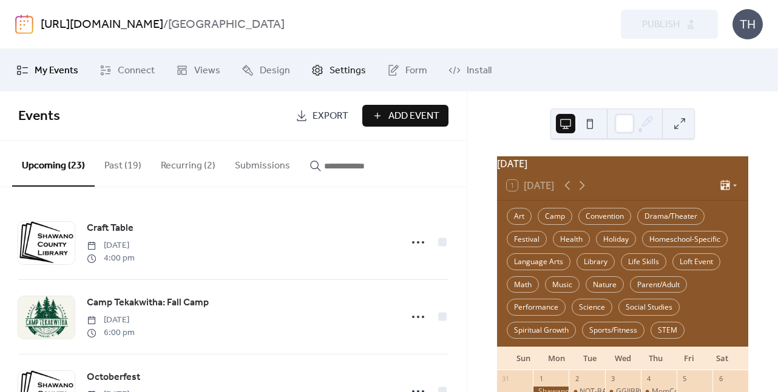
click at [329, 68] on span "Settings" at bounding box center [347, 71] width 36 height 15
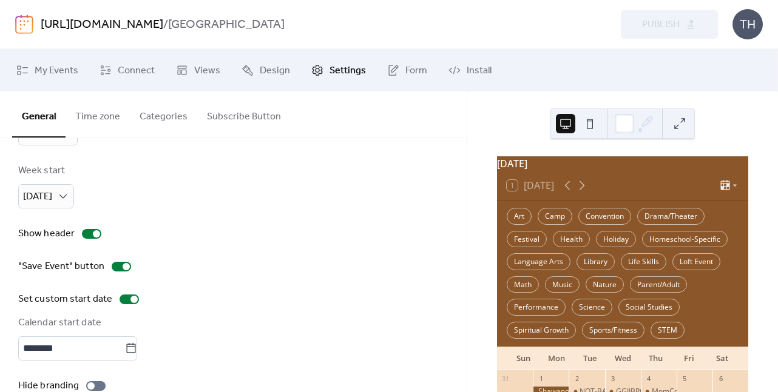
scroll to position [128, 0]
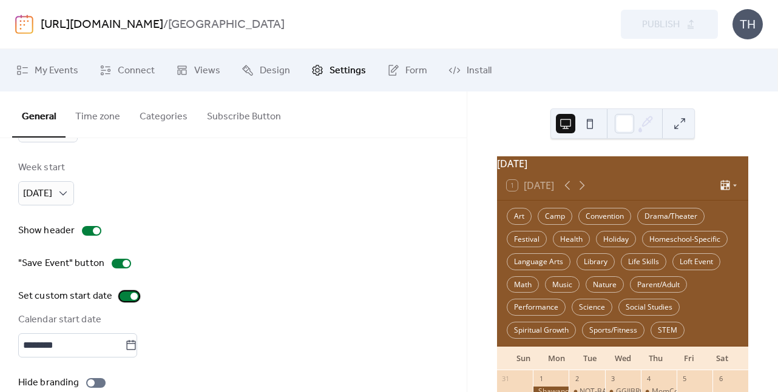
click at [133, 299] on div at bounding box center [133, 296] width 7 height 7
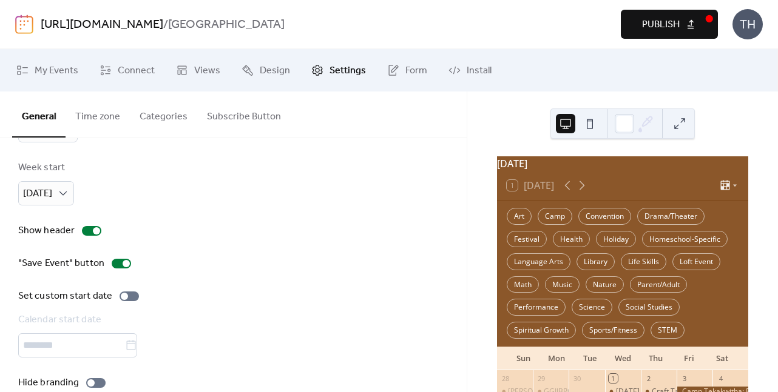
click at [633, 18] on button "Publish" at bounding box center [669, 24] width 97 height 29
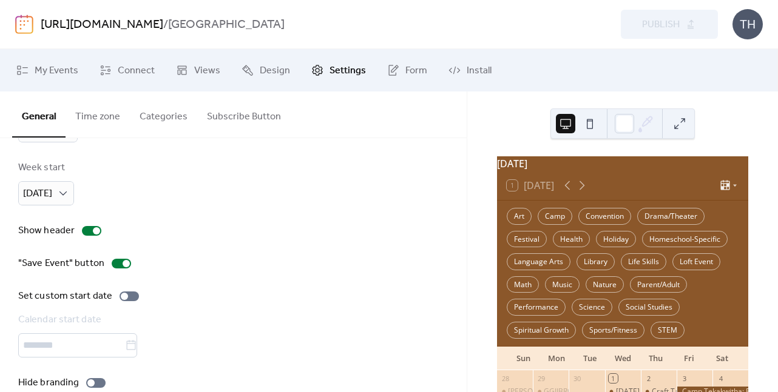
click at [155, 24] on link "[URL][DOMAIN_NAME]" at bounding box center [102, 24] width 123 height 23
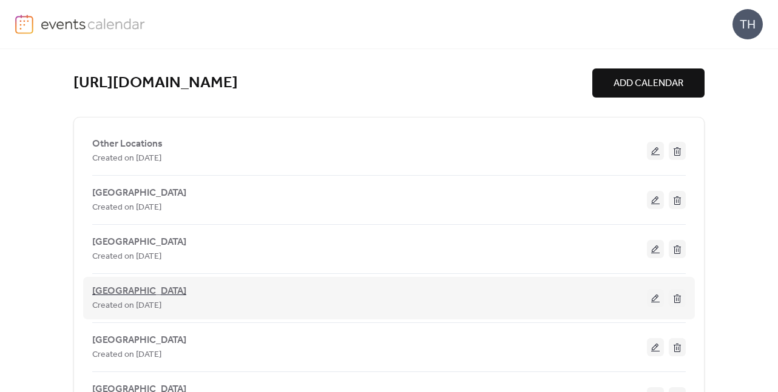
click at [123, 294] on span "[GEOGRAPHIC_DATA]" at bounding box center [139, 292] width 94 height 15
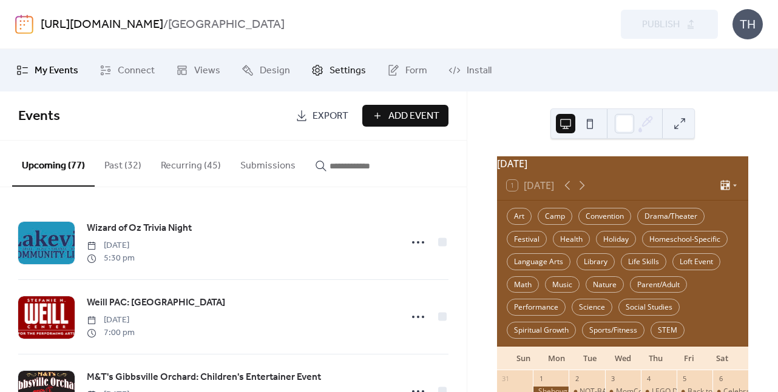
click at [330, 75] on span "Settings" at bounding box center [347, 71] width 36 height 15
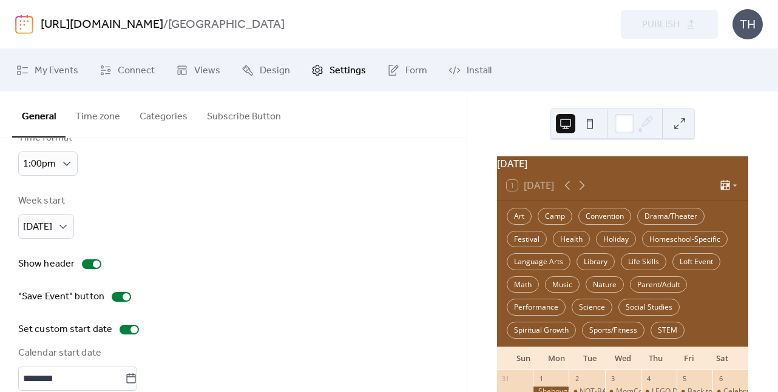
scroll to position [150, 0]
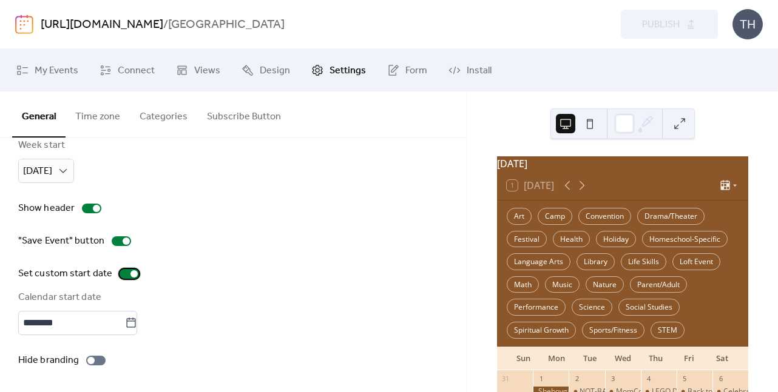
click at [132, 277] on div at bounding box center [133, 274] width 7 height 7
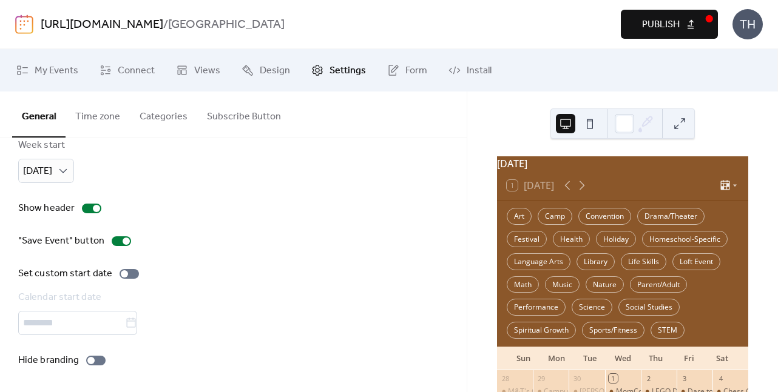
click at [654, 30] on span "Publish" at bounding box center [661, 25] width 38 height 15
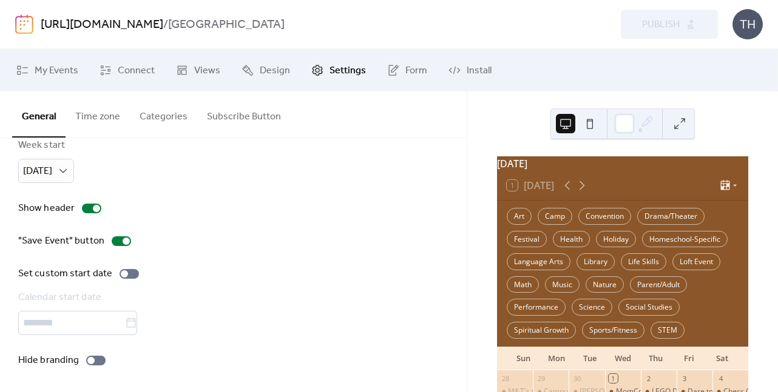
click at [163, 24] on link "[URL][DOMAIN_NAME]" at bounding box center [102, 24] width 123 height 23
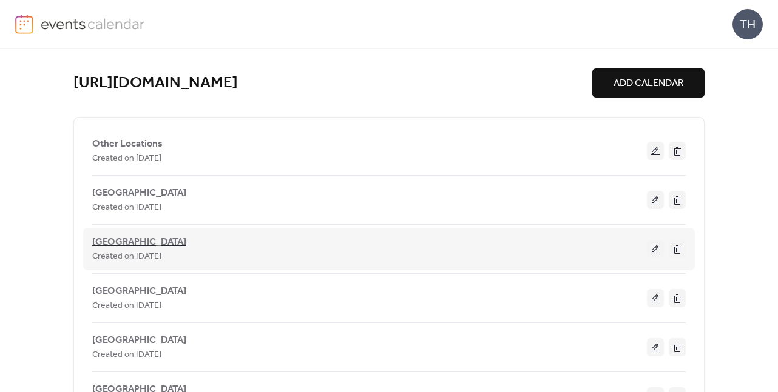
click at [137, 242] on span "[GEOGRAPHIC_DATA]" at bounding box center [139, 242] width 94 height 15
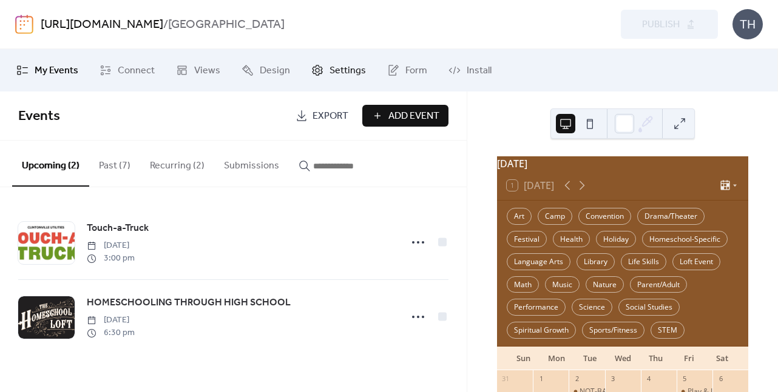
click at [329, 76] on span "Settings" at bounding box center [347, 71] width 36 height 15
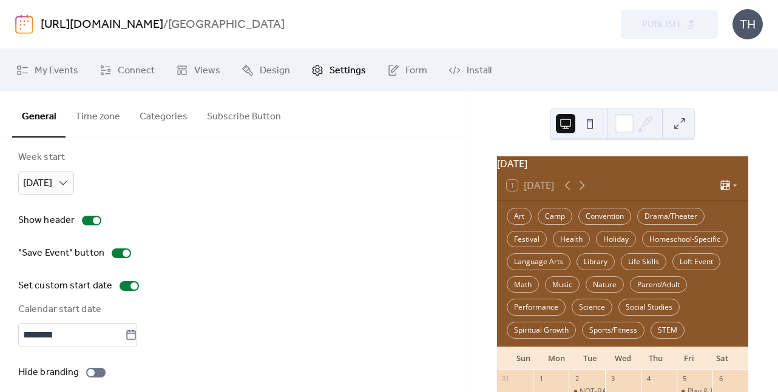
scroll to position [148, 0]
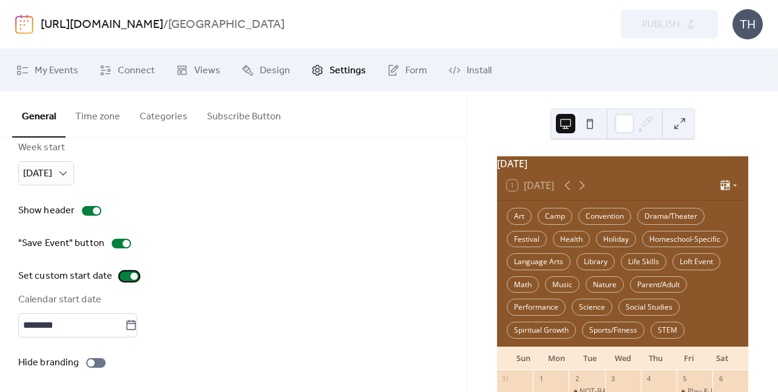
click at [130, 275] on div at bounding box center [133, 276] width 7 height 7
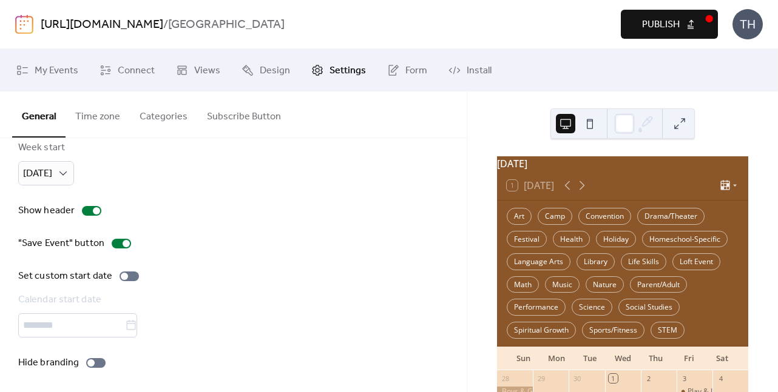
click at [667, 26] on span "Publish" at bounding box center [661, 25] width 38 height 15
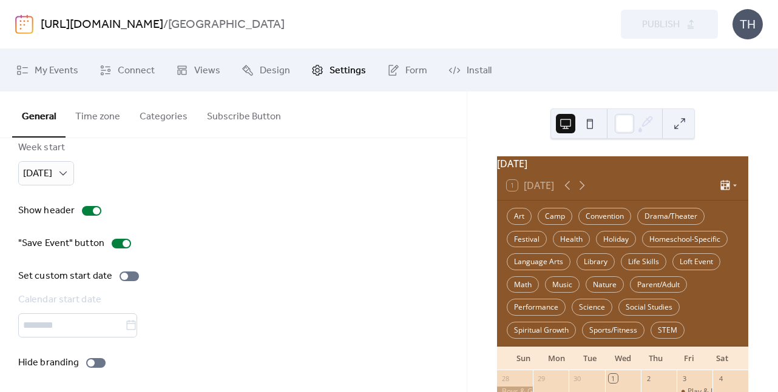
click at [163, 25] on link "[URL][DOMAIN_NAME]" at bounding box center [102, 24] width 123 height 23
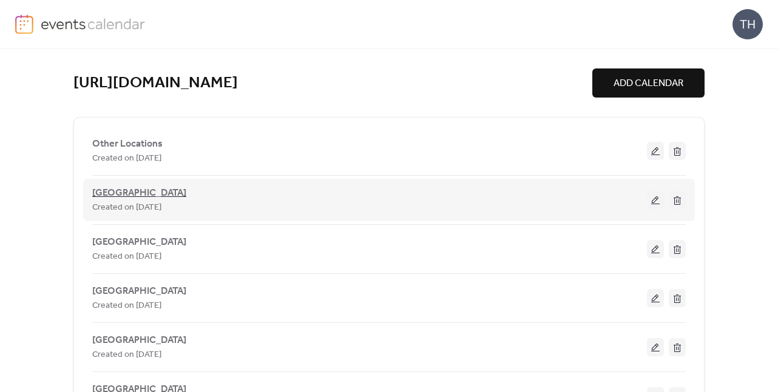
click at [138, 197] on span "[GEOGRAPHIC_DATA]" at bounding box center [139, 193] width 94 height 15
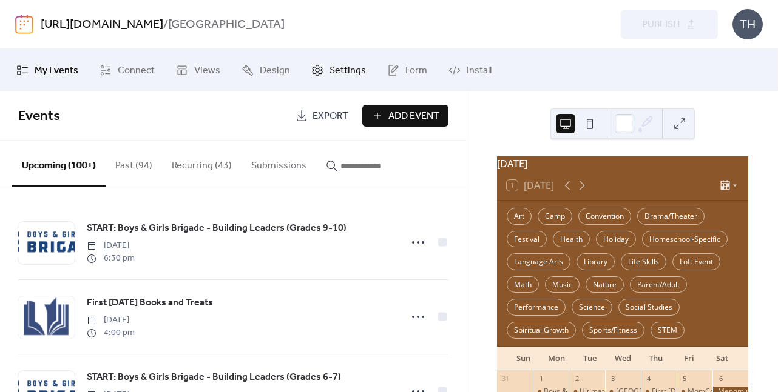
click at [341, 64] on span "Settings" at bounding box center [347, 71] width 36 height 15
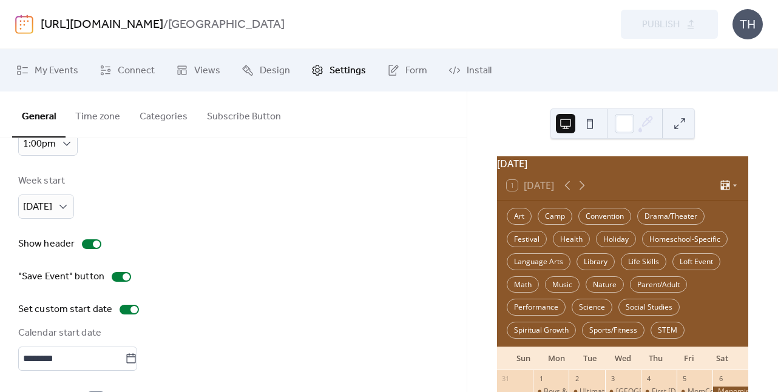
scroll to position [134, 0]
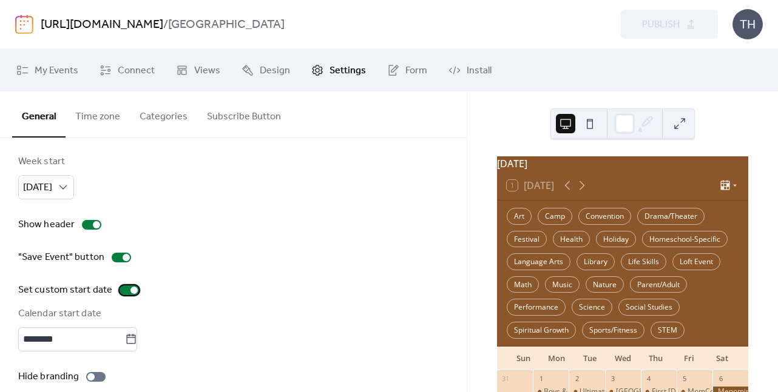
click at [133, 292] on div at bounding box center [133, 290] width 7 height 7
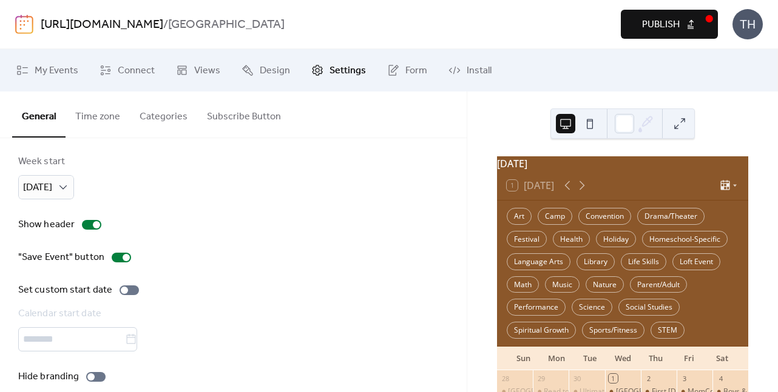
click at [670, 14] on button "Publish" at bounding box center [669, 24] width 97 height 29
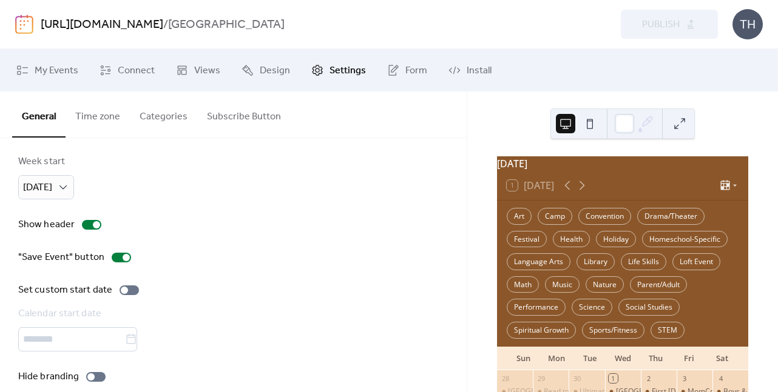
click at [160, 12] on div "[URL][DOMAIN_NAME] / [GEOGRAPHIC_DATA] Preview Publish TH" at bounding box center [388, 24] width 747 height 49
click at [158, 17] on link "[URL][DOMAIN_NAME]" at bounding box center [102, 24] width 123 height 23
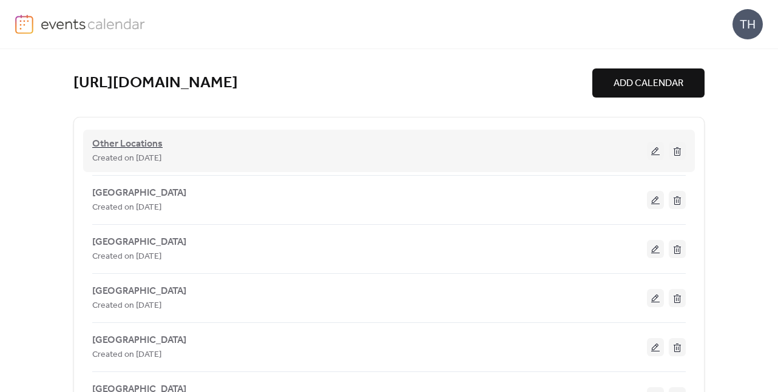
click at [143, 140] on span "Other Locations" at bounding box center [127, 144] width 70 height 15
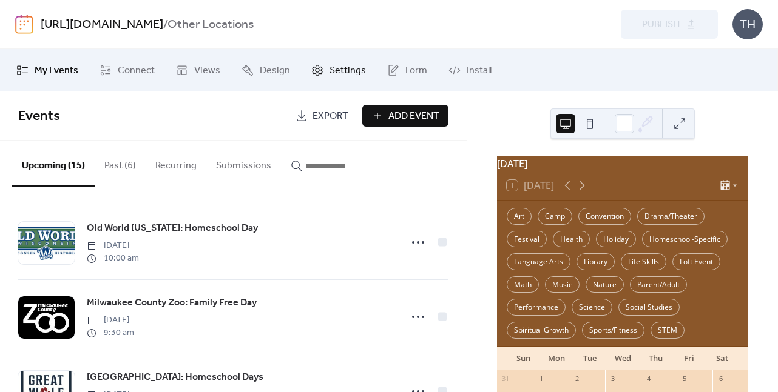
click at [330, 73] on span "Settings" at bounding box center [347, 71] width 36 height 15
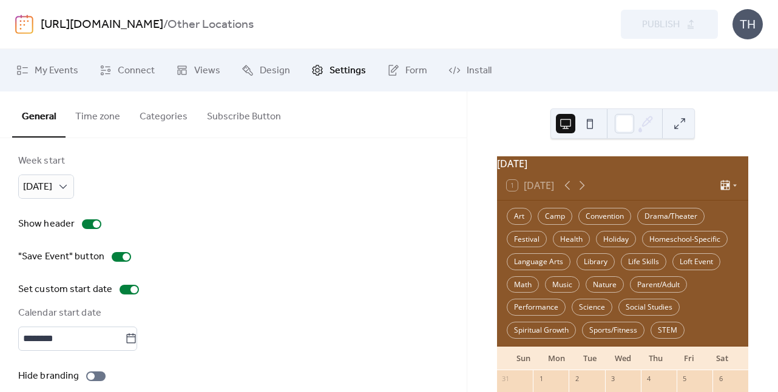
scroll to position [150, 0]
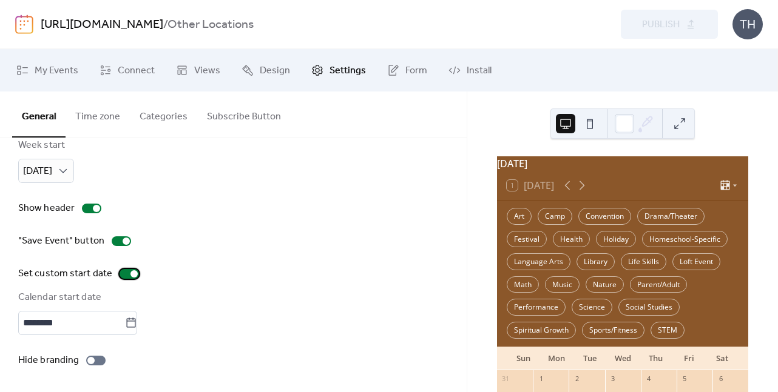
click at [130, 275] on div at bounding box center [133, 274] width 7 height 7
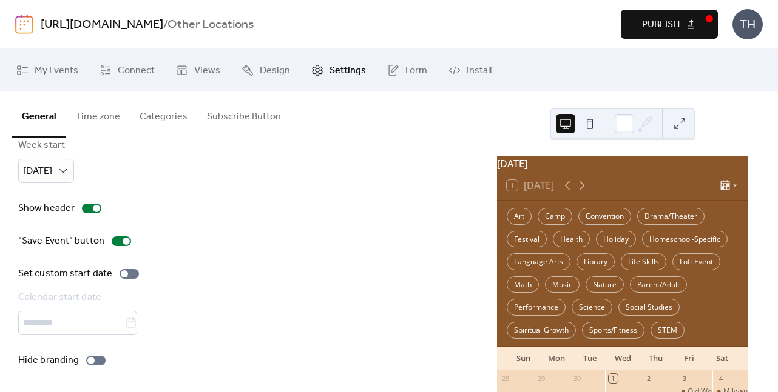
click at [659, 28] on span "Publish" at bounding box center [661, 25] width 38 height 15
